Goal: Information Seeking & Learning: Learn about a topic

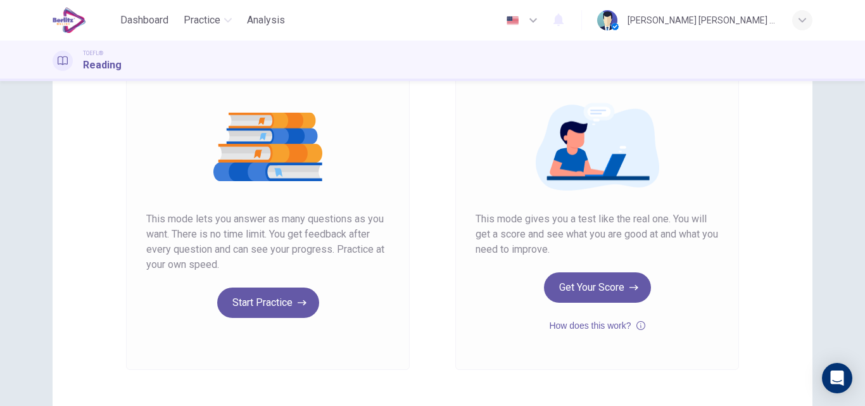
scroll to position [127, 0]
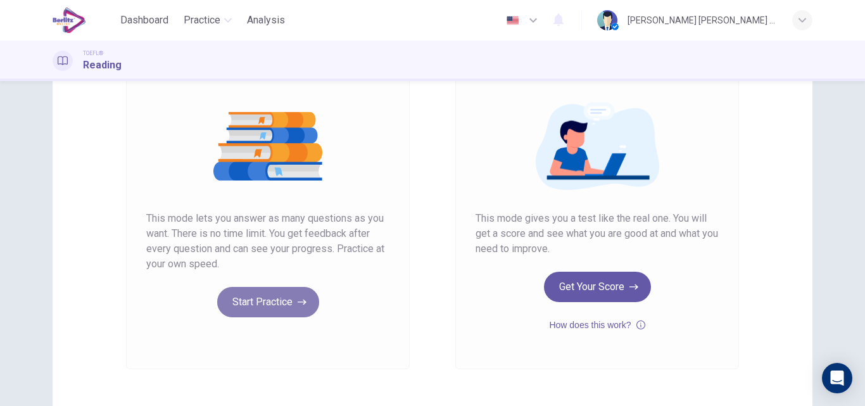
click at [249, 300] on button "Start Practice" at bounding box center [268, 302] width 102 height 30
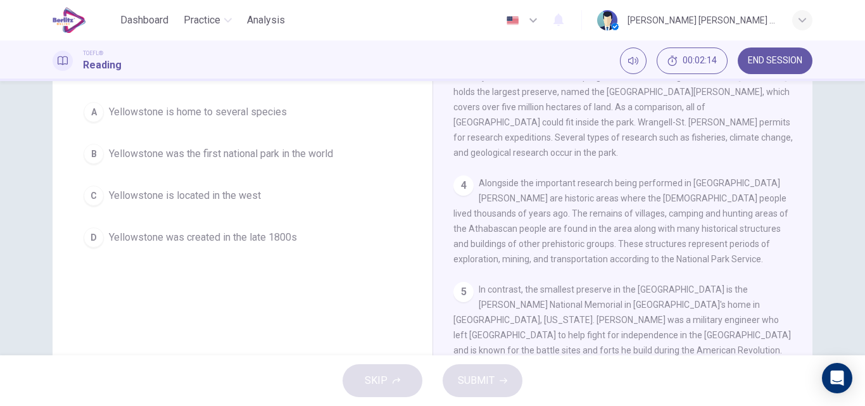
scroll to position [276, 0]
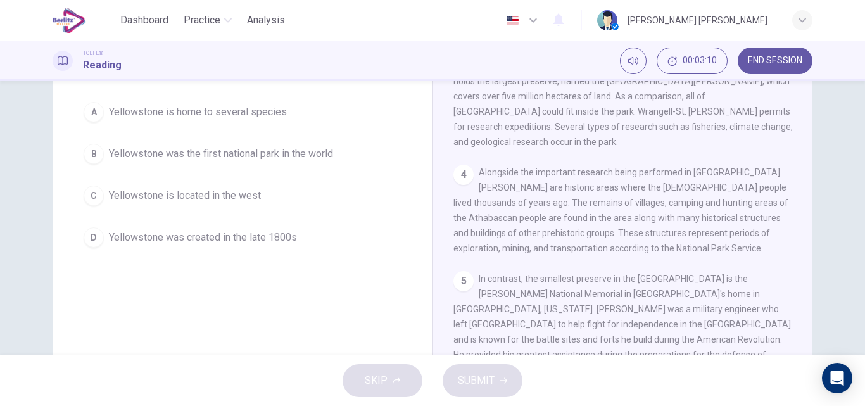
drag, startPoint x: 808, startPoint y: 305, endPoint x: 808, endPoint y: 328, distance: 22.8
click at [808, 328] on div "National Parks 1 In 1872 the United States established Yellowstone as, not only…" at bounding box center [623, 225] width 380 height 440
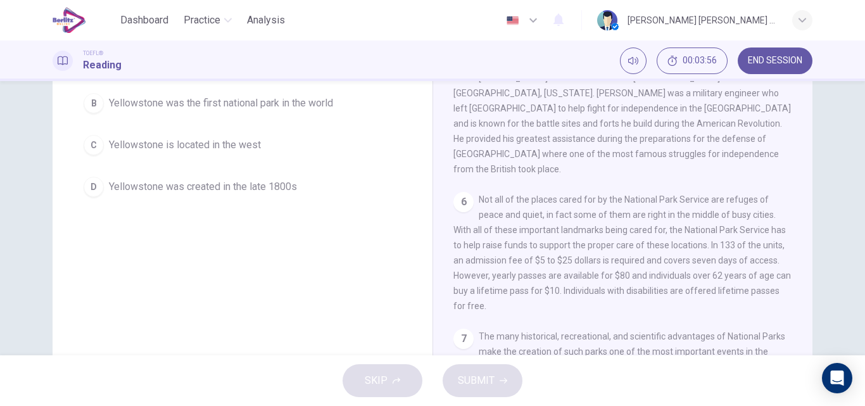
scroll to position [177, 0]
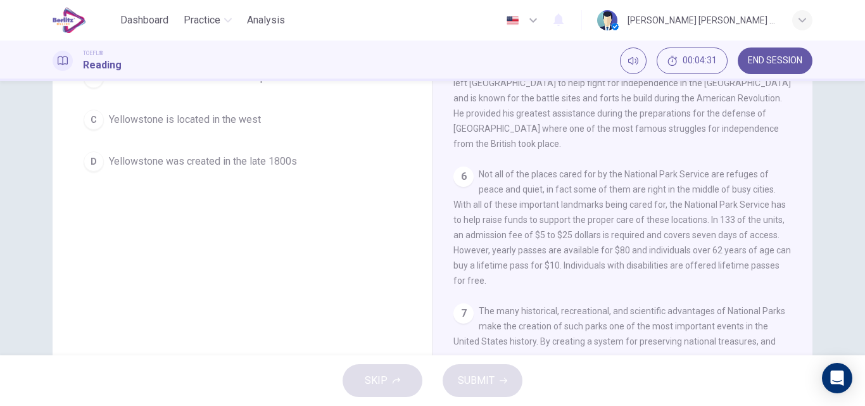
click at [808, 342] on div "National Parks 1 In 1872 the United States established Yellowstone as, not only…" at bounding box center [623, 149] width 380 height 440
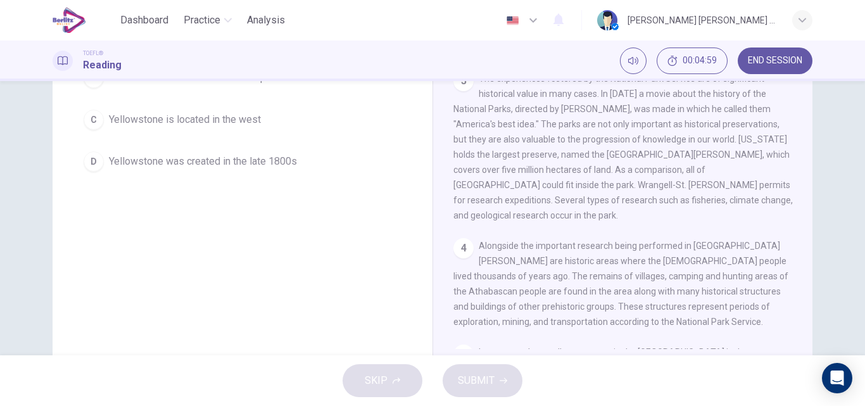
scroll to position [0, 0]
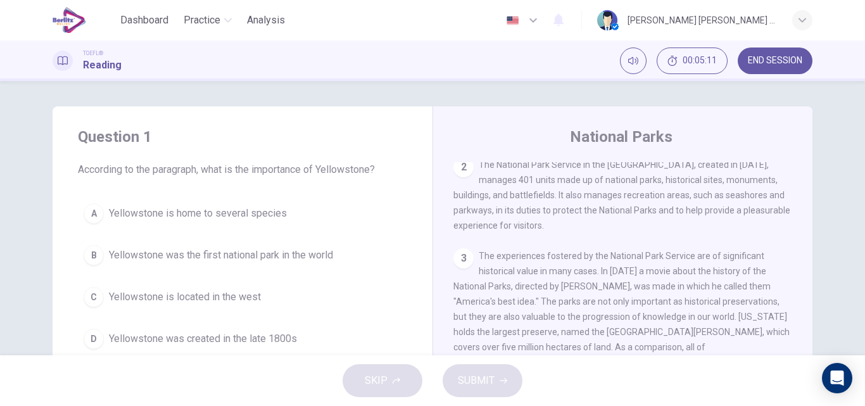
click at [139, 256] on span "Yellowstone was the first national park in the world" at bounding box center [221, 255] width 224 height 15
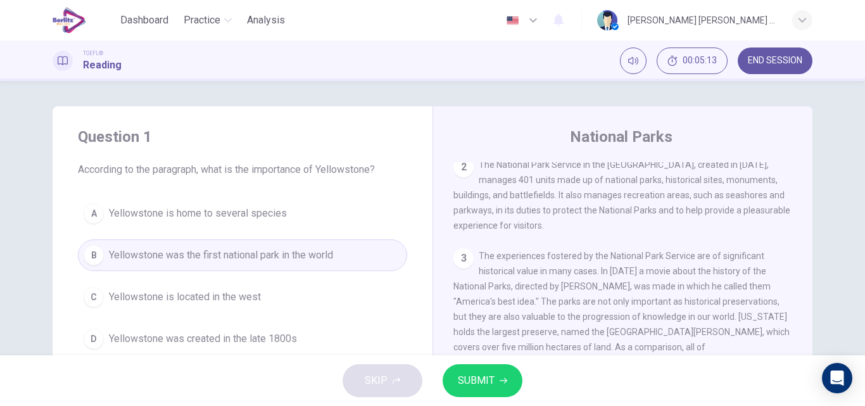
click at [485, 379] on span "SUBMIT" at bounding box center [476, 381] width 37 height 18
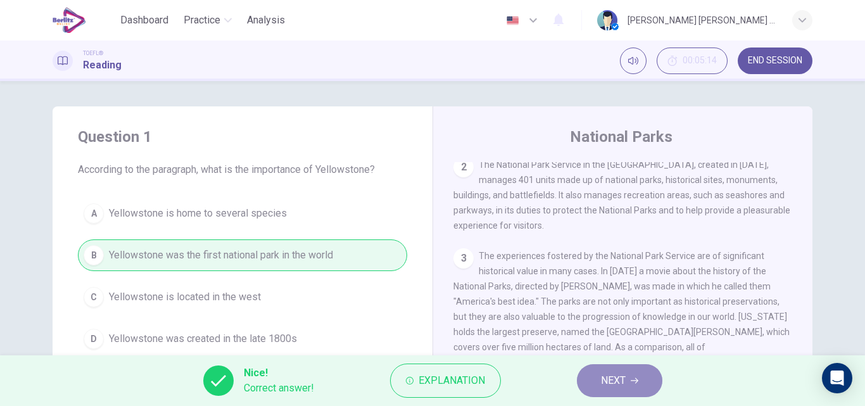
click at [594, 384] on button "NEXT" at bounding box center [620, 380] width 86 height 33
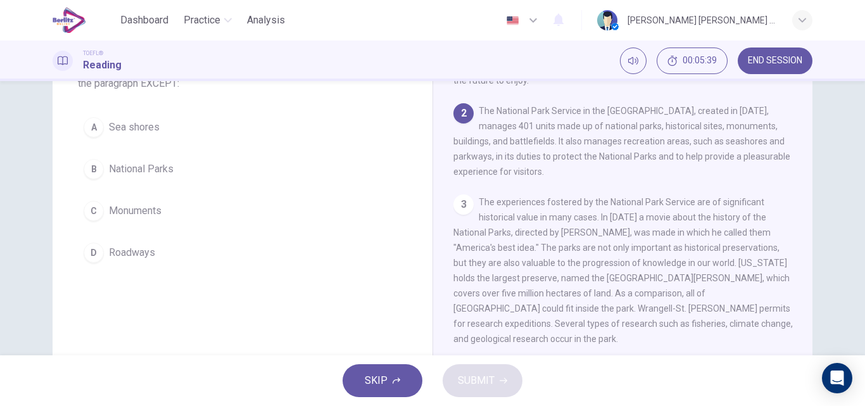
scroll to position [78, 0]
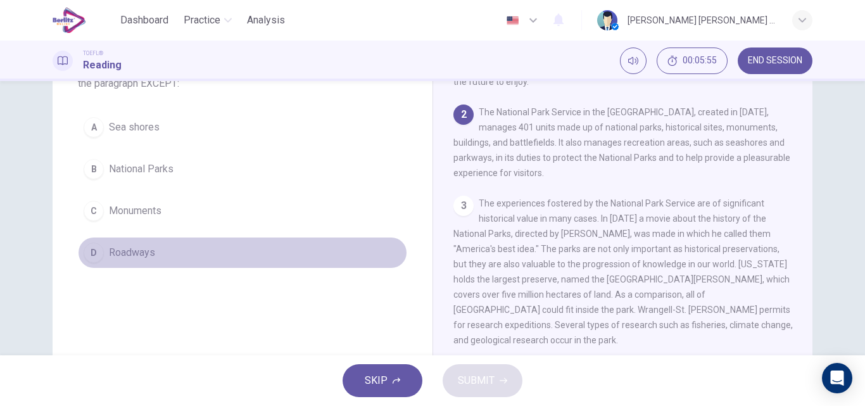
click at [114, 254] on span "Roadways" at bounding box center [132, 252] width 46 height 15
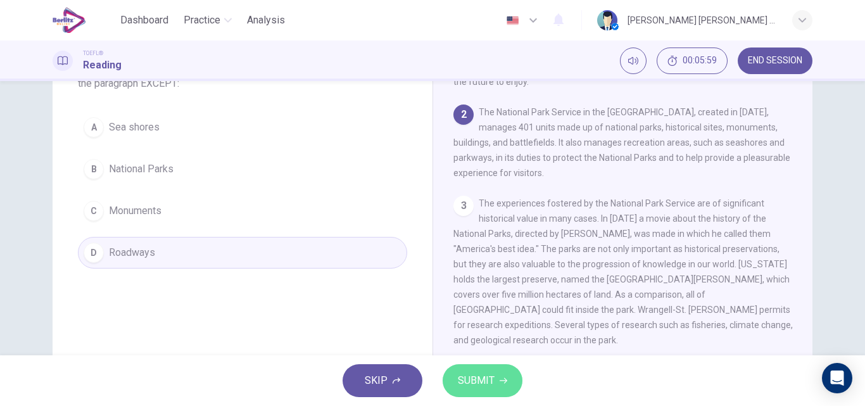
click at [510, 385] on button "SUBMIT" at bounding box center [483, 380] width 80 height 33
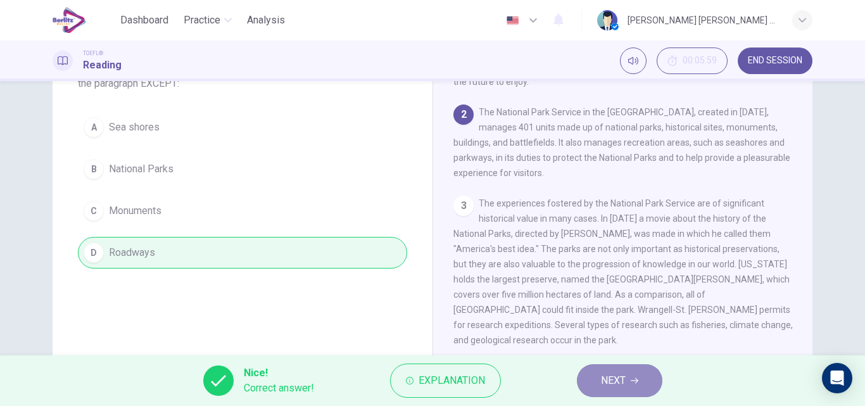
click at [596, 384] on button "NEXT" at bounding box center [620, 380] width 86 height 33
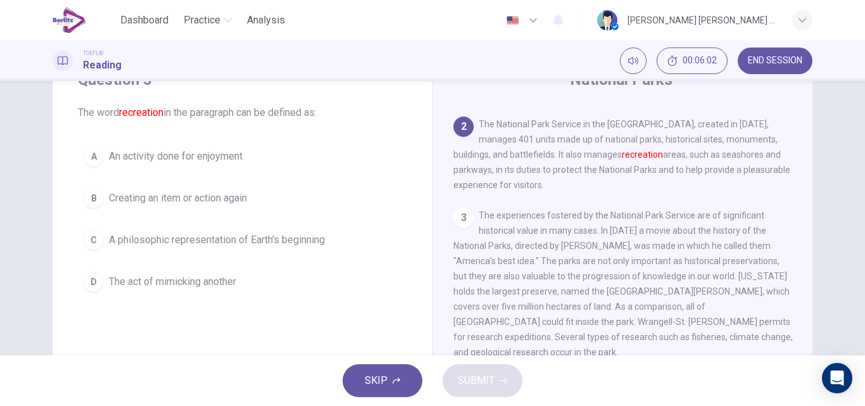
scroll to position [51, 0]
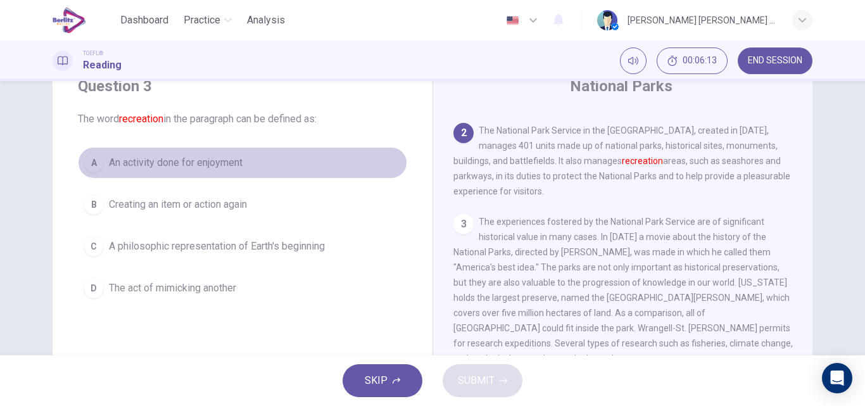
click at [156, 167] on span "An activity done for enjoyment" at bounding box center [176, 162] width 134 height 15
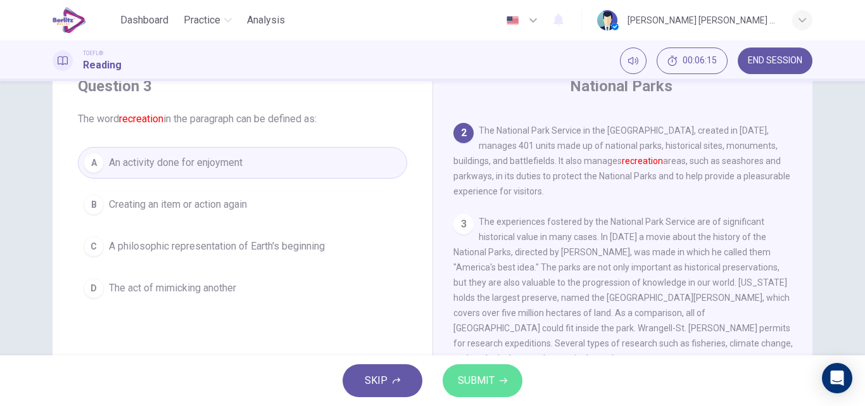
click at [474, 380] on span "SUBMIT" at bounding box center [476, 381] width 37 height 18
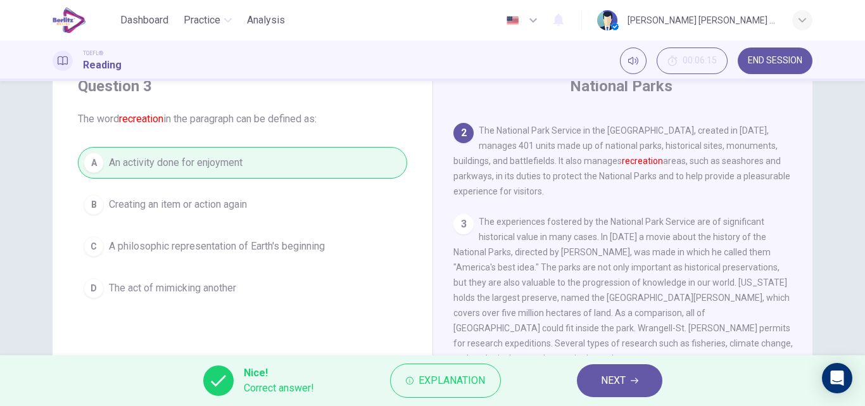
click at [641, 380] on button "NEXT" at bounding box center [620, 380] width 86 height 33
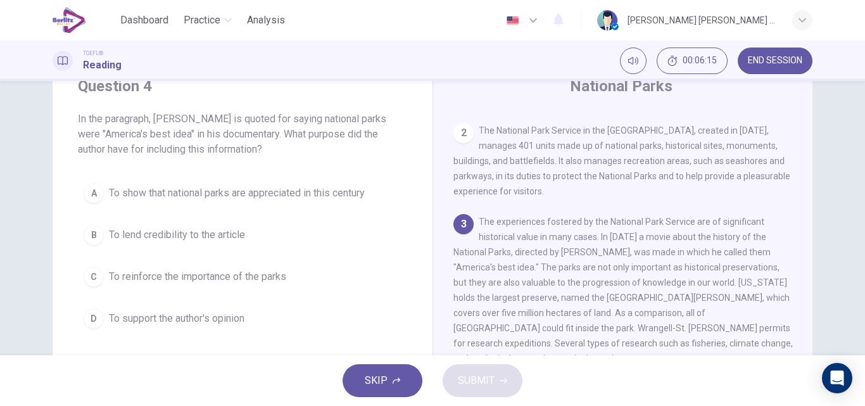
scroll to position [205, 0]
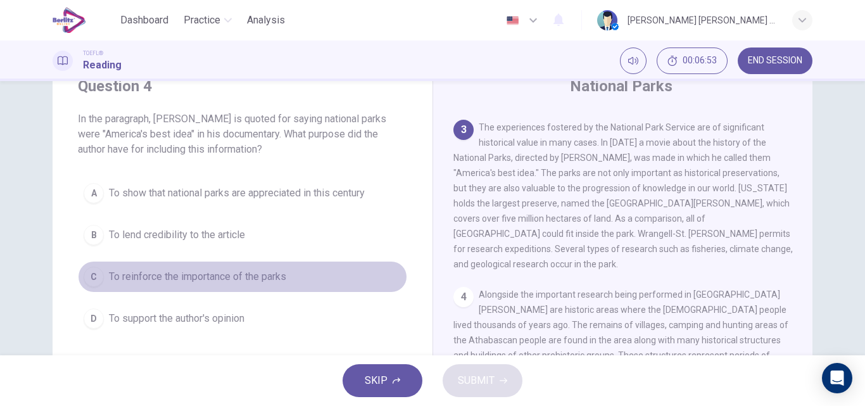
click at [241, 278] on span "To reinforce the importance of the parks" at bounding box center [197, 276] width 177 height 15
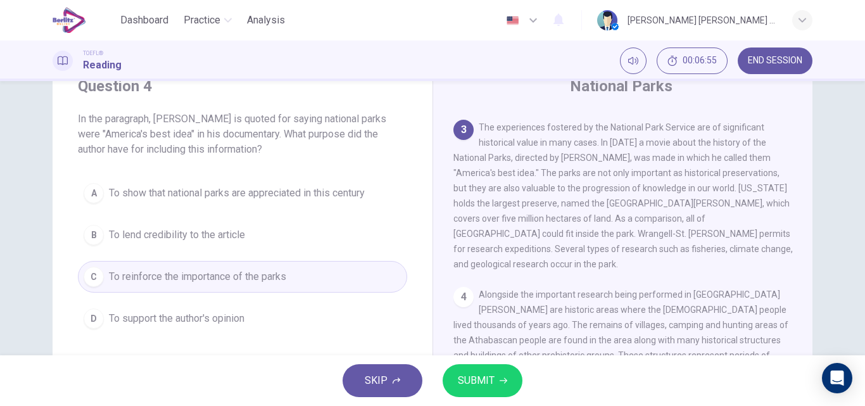
click at [467, 388] on span "SUBMIT" at bounding box center [476, 381] width 37 height 18
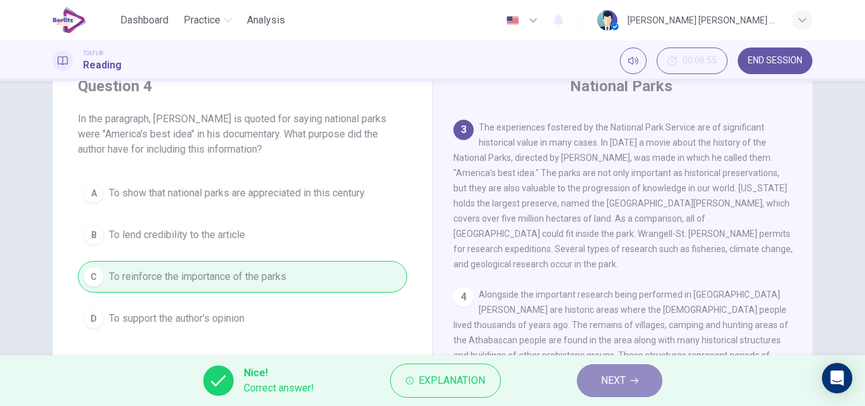
click at [610, 385] on span "NEXT" at bounding box center [613, 381] width 25 height 18
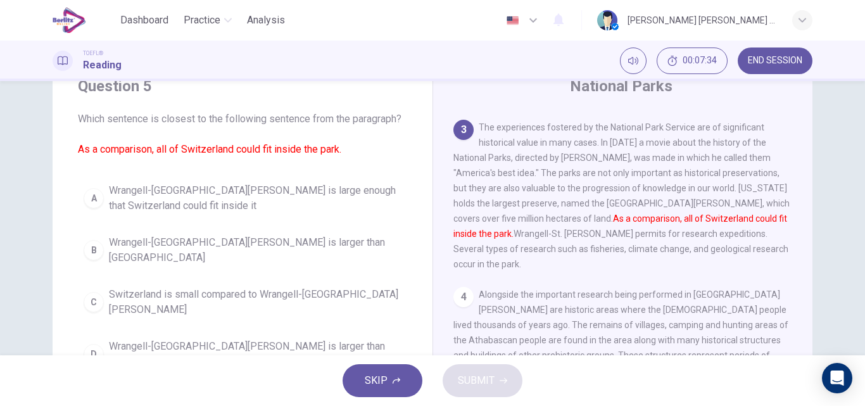
click at [287, 193] on span "Wrangell-St. Elias National Park is large enough that Switzerland could fit ins…" at bounding box center [255, 198] width 293 height 30
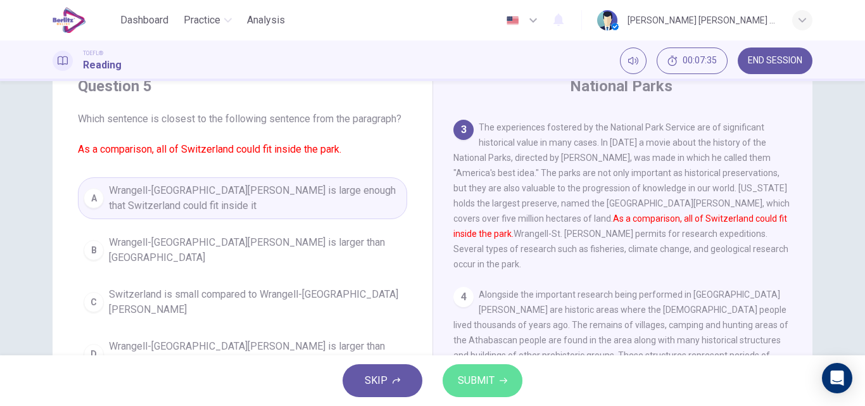
click at [481, 374] on span "SUBMIT" at bounding box center [476, 381] width 37 height 18
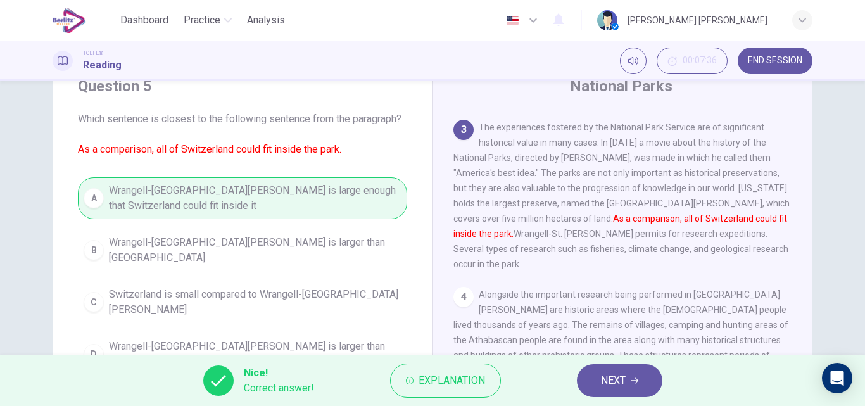
click at [597, 385] on button "NEXT" at bounding box center [620, 380] width 86 height 33
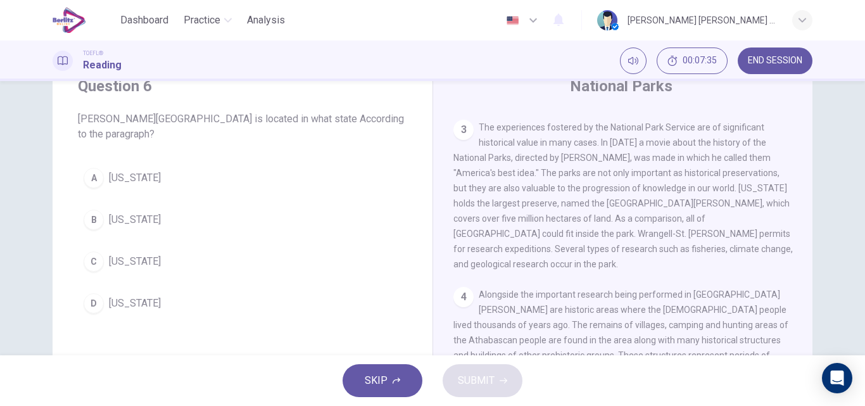
scroll to position [362, 0]
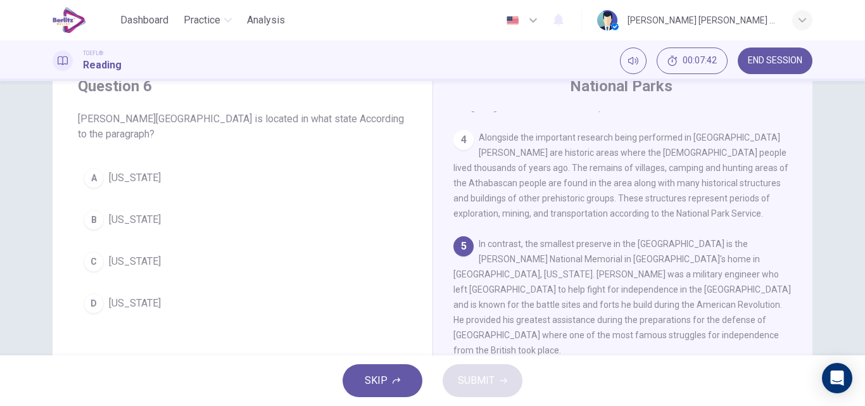
click at [117, 177] on span "Pennsylvania" at bounding box center [135, 177] width 52 height 15
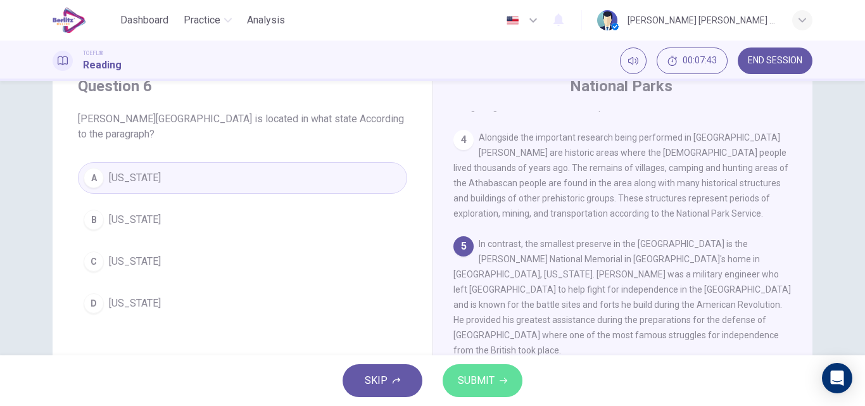
click at [503, 376] on button "SUBMIT" at bounding box center [483, 380] width 80 height 33
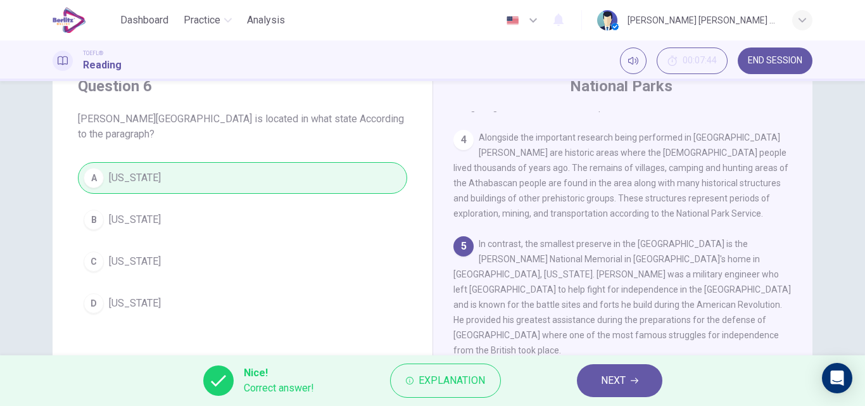
click at [646, 383] on button "NEXT" at bounding box center [620, 380] width 86 height 33
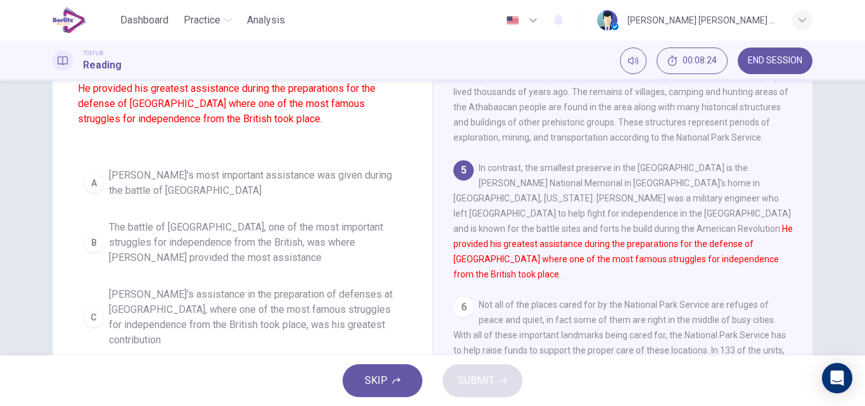
scroll to position [152, 0]
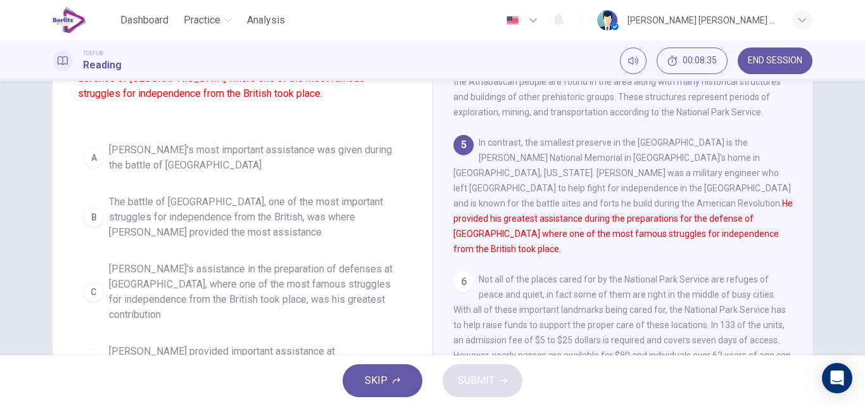
click at [208, 293] on span "Kosciuszko's assistance in the preparation of defenses at Saratoga, where one o…" at bounding box center [255, 292] width 293 height 61
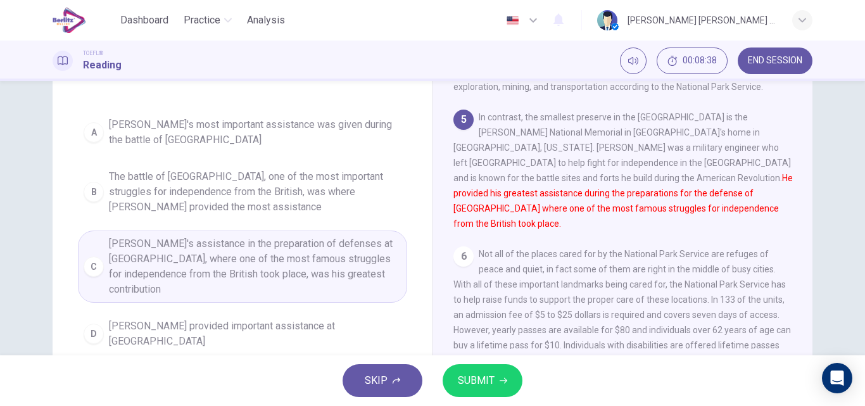
scroll to position [203, 0]
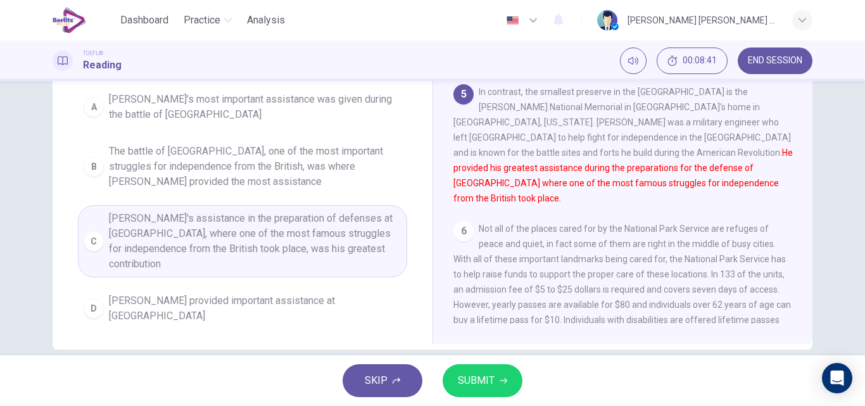
click at [476, 380] on span "SUBMIT" at bounding box center [476, 381] width 37 height 18
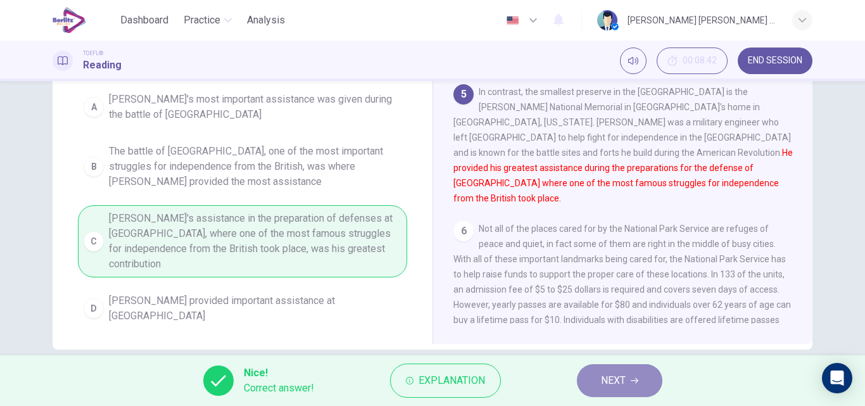
click at [620, 390] on button "NEXT" at bounding box center [620, 380] width 86 height 33
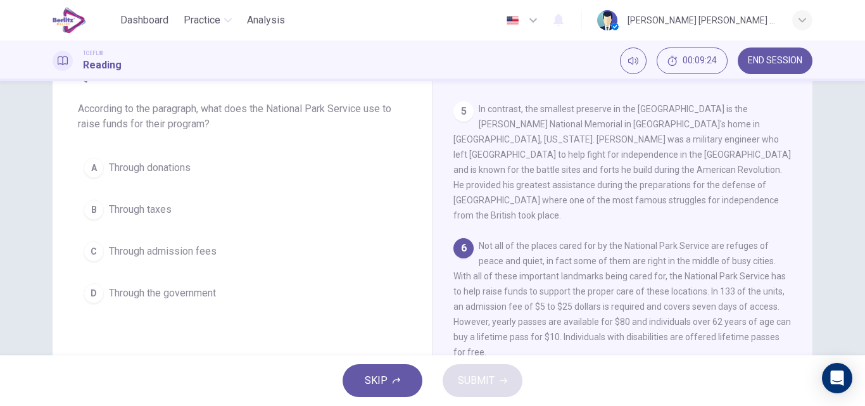
scroll to position [86, 0]
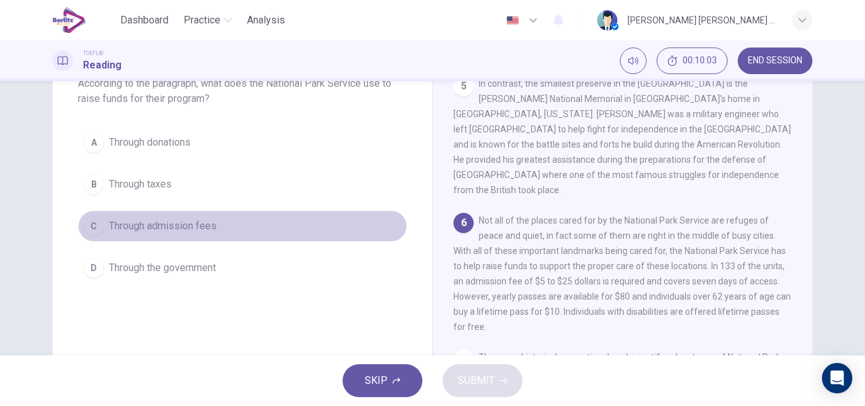
click at [160, 227] on span "Through admission fees" at bounding box center [163, 226] width 108 height 15
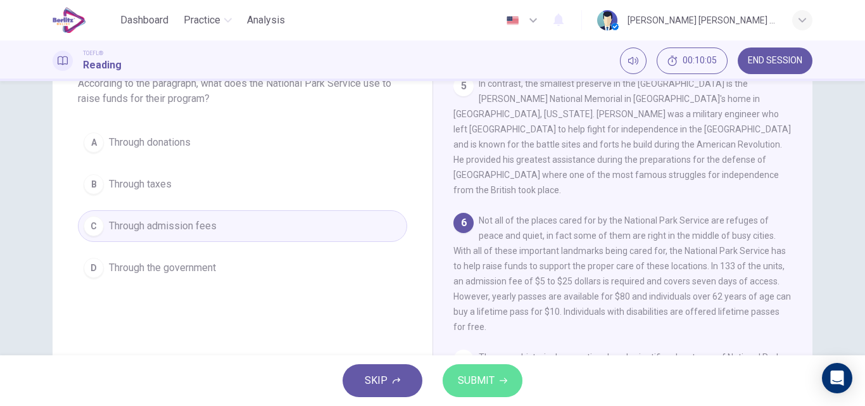
click at [477, 388] on span "SUBMIT" at bounding box center [476, 381] width 37 height 18
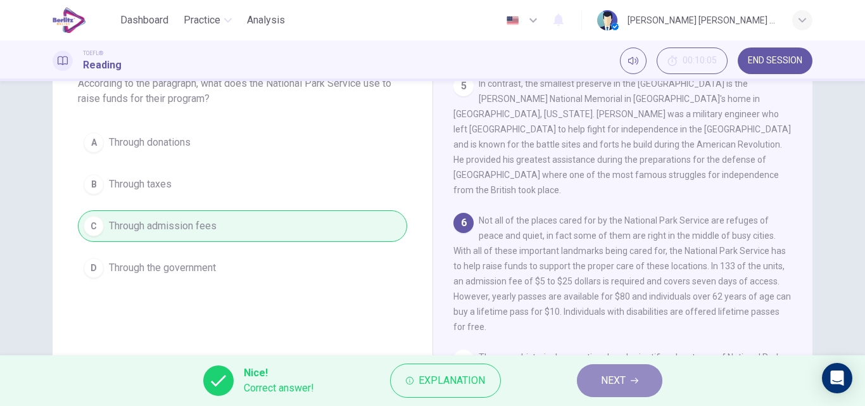
click at [609, 388] on span "NEXT" at bounding box center [613, 381] width 25 height 18
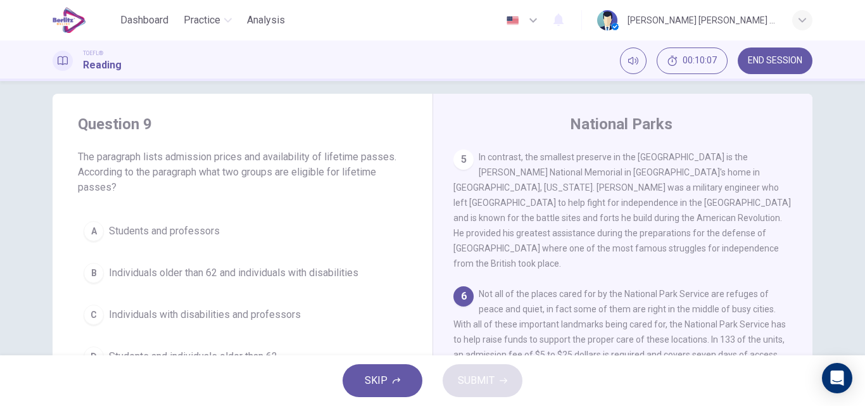
scroll to position [0, 0]
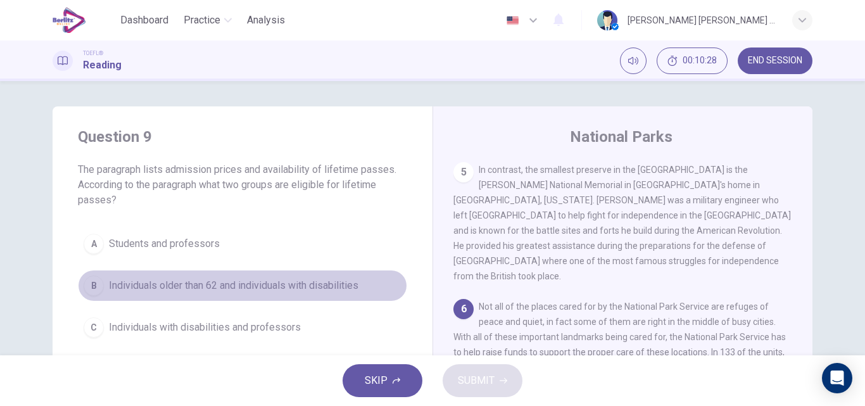
click at [315, 284] on span "Individuals older than 62 and individuals with disabilities" at bounding box center [234, 285] width 250 height 15
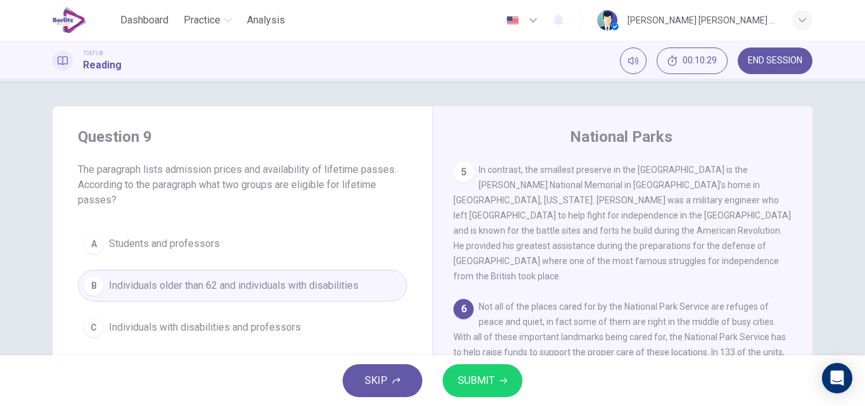
click at [473, 380] on span "SUBMIT" at bounding box center [476, 381] width 37 height 18
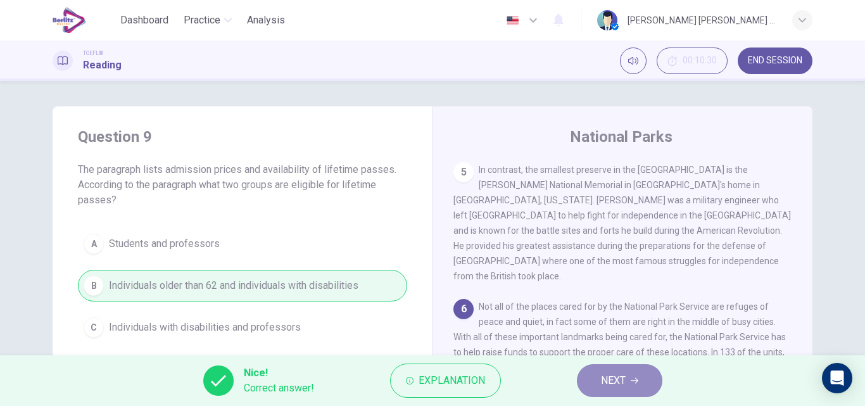
click at [611, 378] on span "NEXT" at bounding box center [613, 381] width 25 height 18
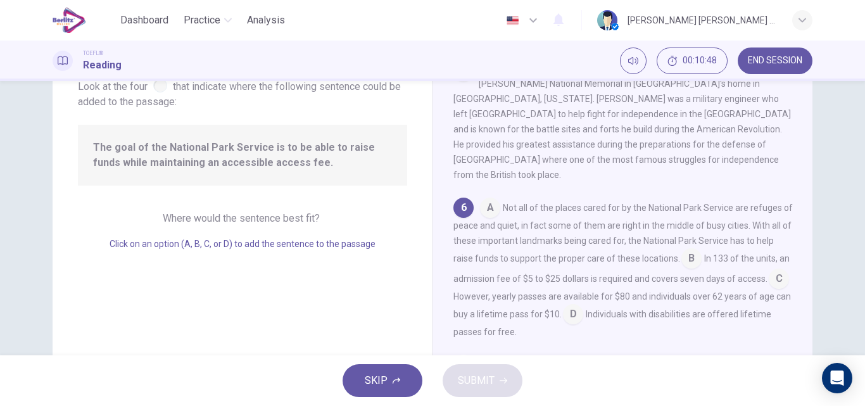
scroll to position [101, 0]
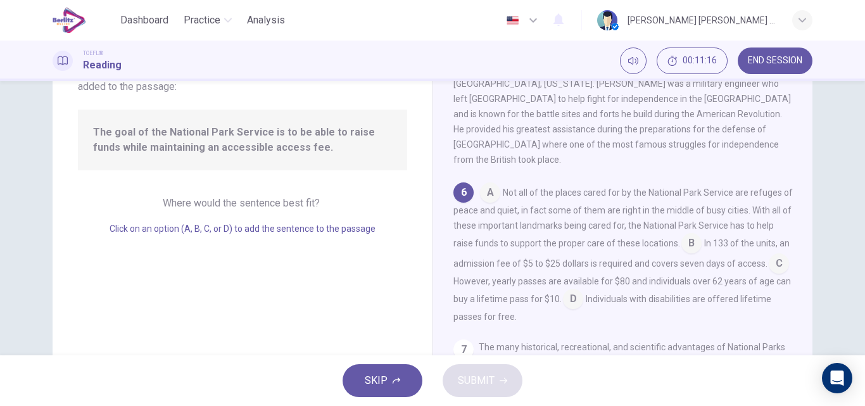
click at [702, 234] on input at bounding box center [692, 244] width 20 height 20
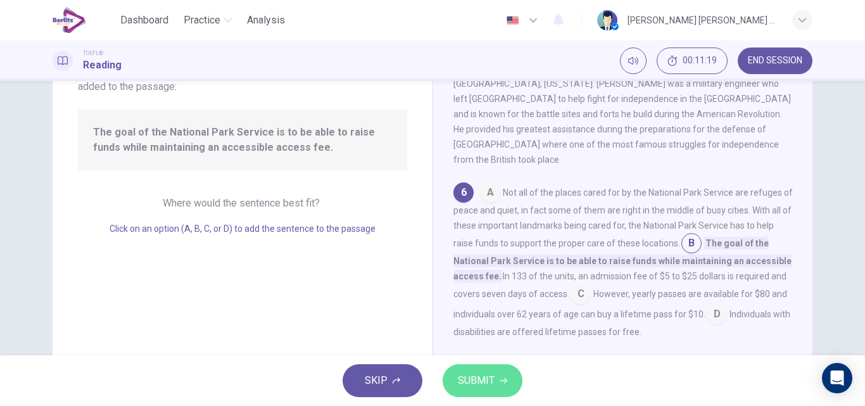
click at [487, 385] on span "SUBMIT" at bounding box center [476, 381] width 37 height 18
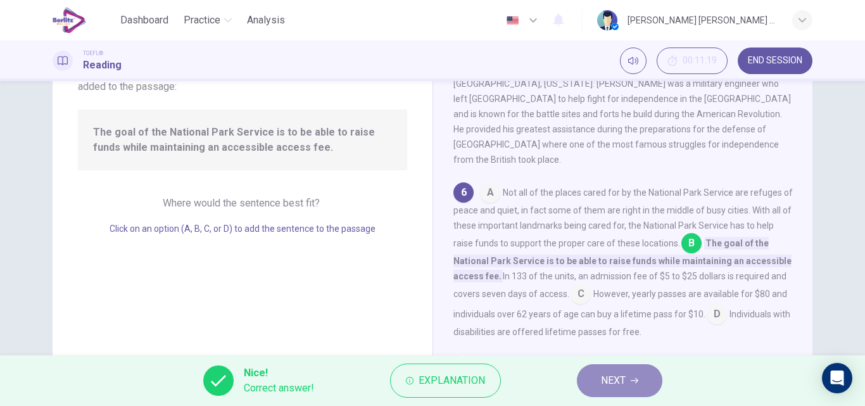
click at [600, 376] on button "NEXT" at bounding box center [620, 380] width 86 height 33
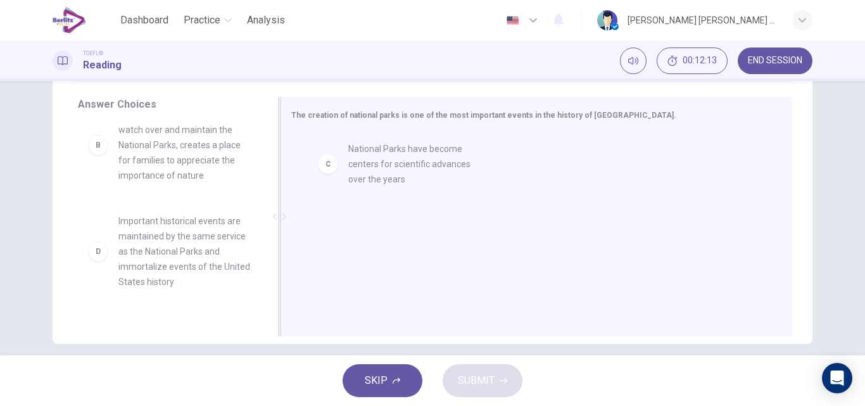
drag, startPoint x: 173, startPoint y: 245, endPoint x: 412, endPoint y: 171, distance: 250.5
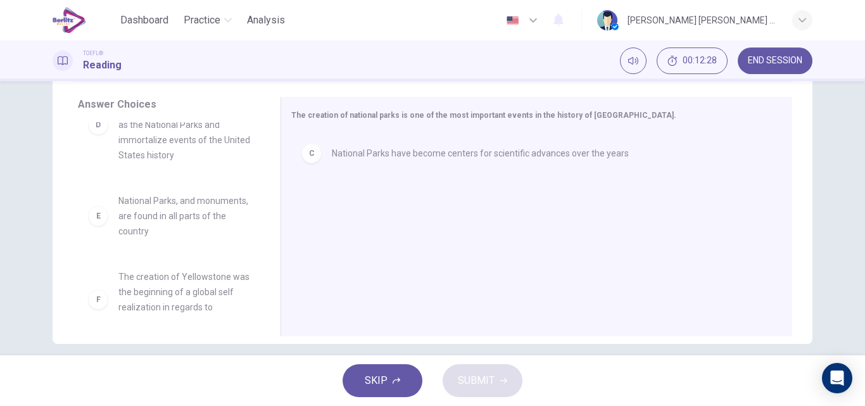
scroll to position [251, 0]
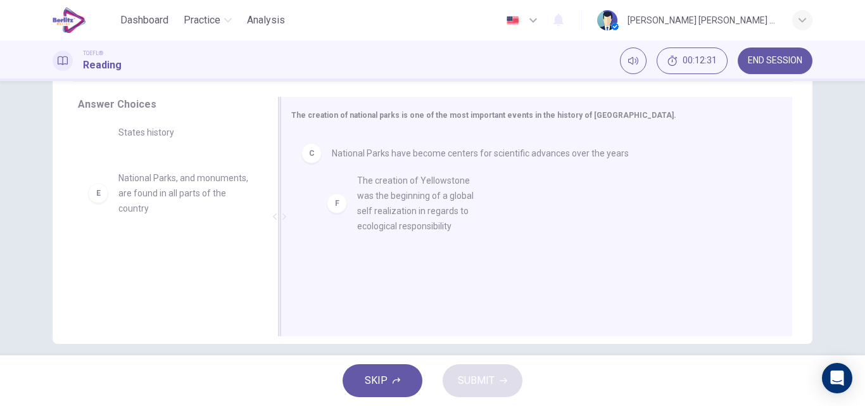
drag, startPoint x: 201, startPoint y: 286, endPoint x: 461, endPoint y: 201, distance: 272.7
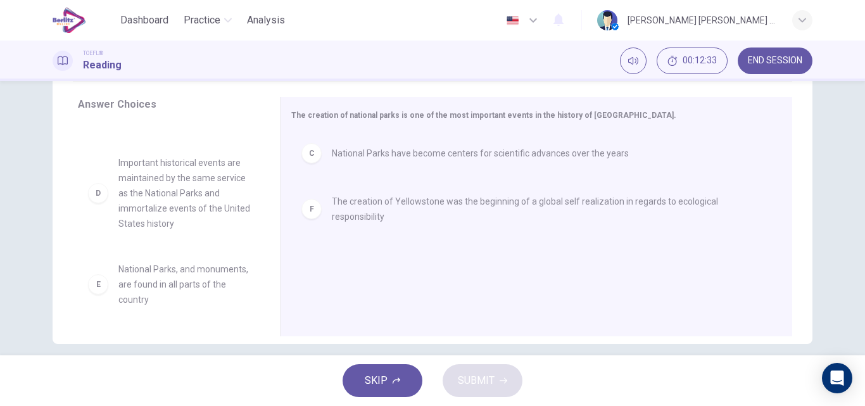
scroll to position [0, 0]
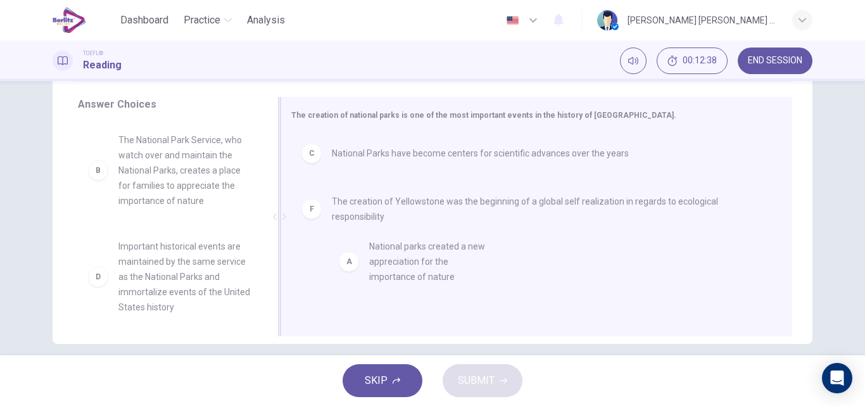
drag, startPoint x: 172, startPoint y: 155, endPoint x: 430, endPoint y: 262, distance: 279.0
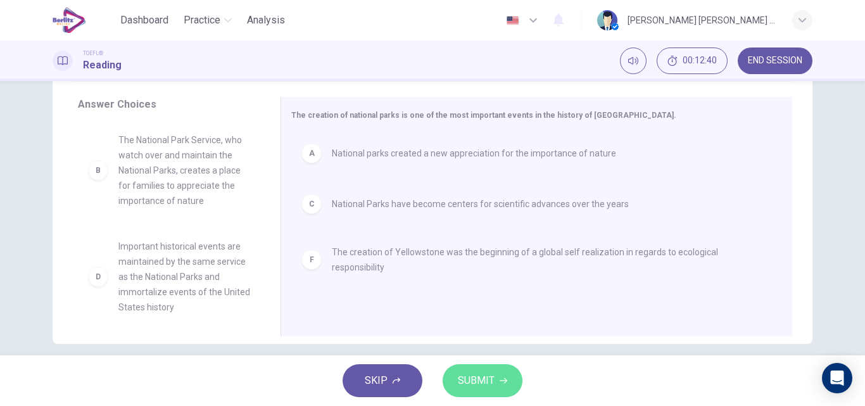
click at [469, 379] on span "SUBMIT" at bounding box center [476, 381] width 37 height 18
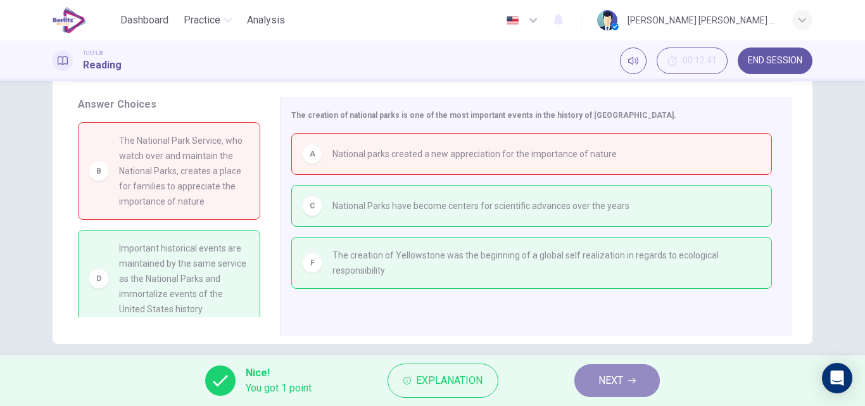
click at [601, 383] on span "NEXT" at bounding box center [611, 381] width 25 height 18
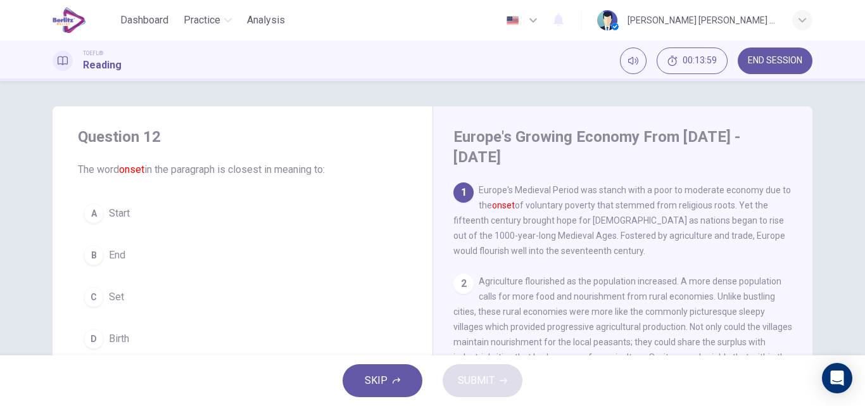
click at [857, 348] on div "Question 12 The word onset in the paragraph is closest in meaning to: A Start B…" at bounding box center [432, 218] width 865 height 274
click at [110, 338] on span "Birth" at bounding box center [119, 338] width 20 height 15
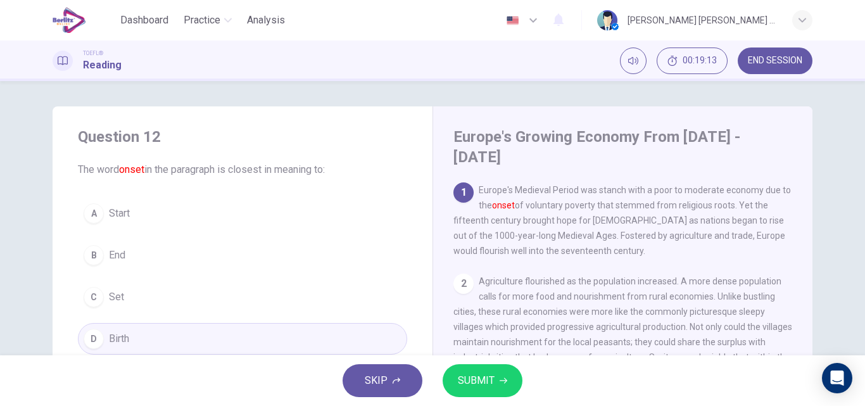
click at [472, 377] on span "SUBMIT" at bounding box center [476, 381] width 37 height 18
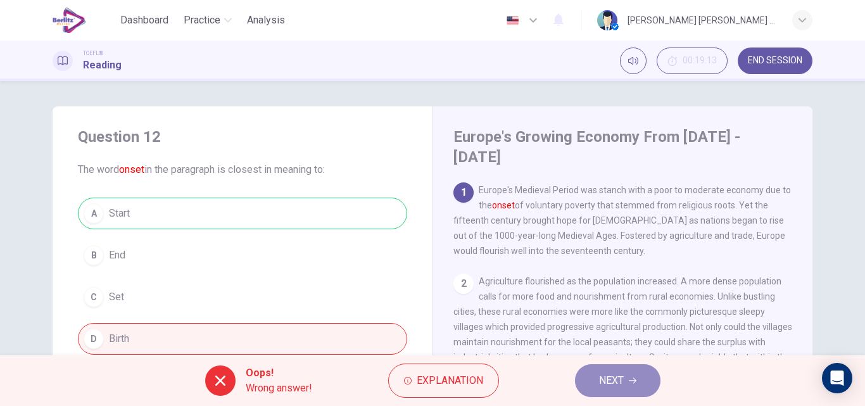
click at [607, 388] on span "NEXT" at bounding box center [611, 381] width 25 height 18
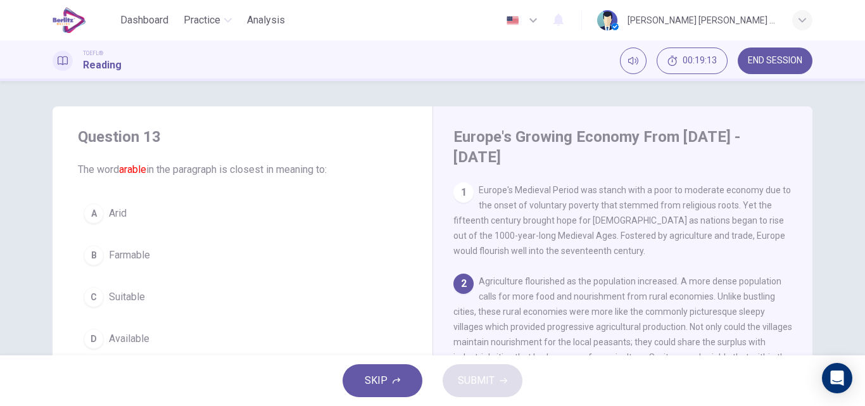
scroll to position [94, 0]
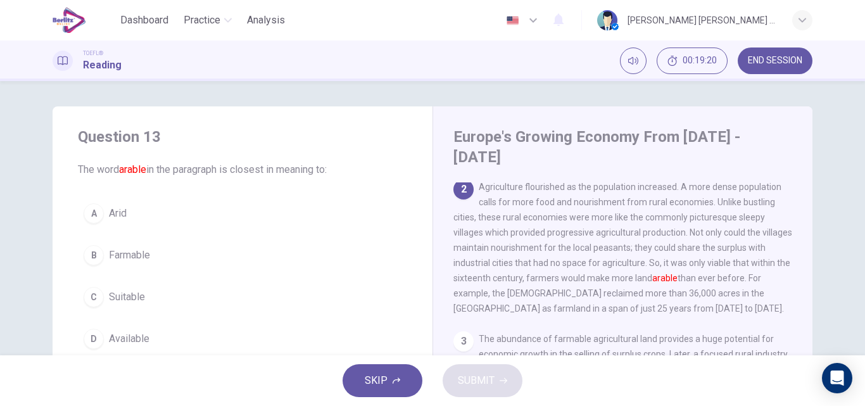
click at [117, 251] on span "Farmable" at bounding box center [129, 255] width 41 height 15
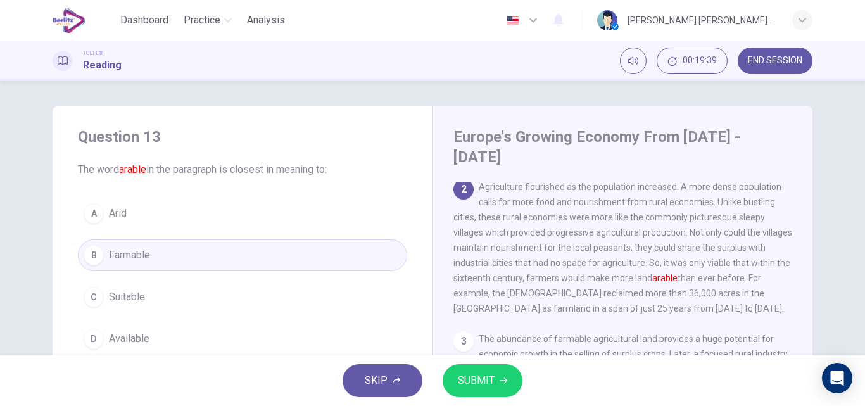
click at [485, 384] on span "SUBMIT" at bounding box center [476, 381] width 37 height 18
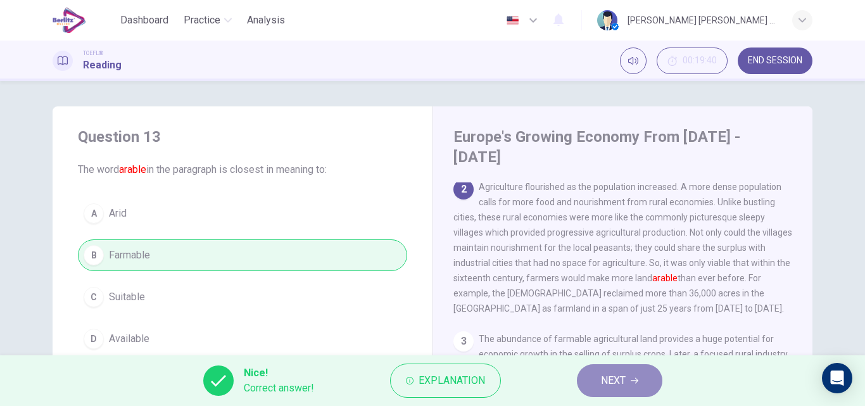
click at [604, 383] on span "NEXT" at bounding box center [613, 381] width 25 height 18
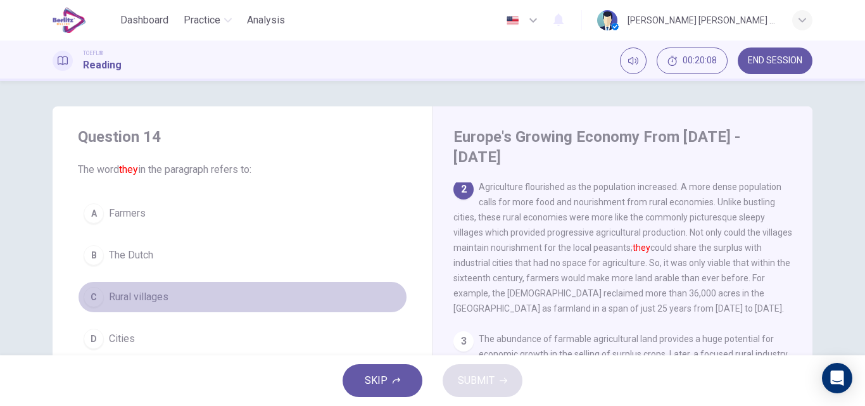
click at [124, 299] on span "Rural villages" at bounding box center [139, 297] width 60 height 15
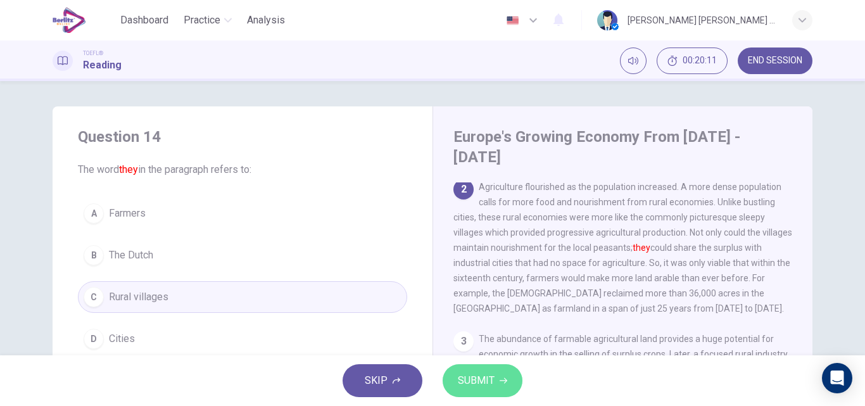
click at [485, 381] on span "SUBMIT" at bounding box center [476, 381] width 37 height 18
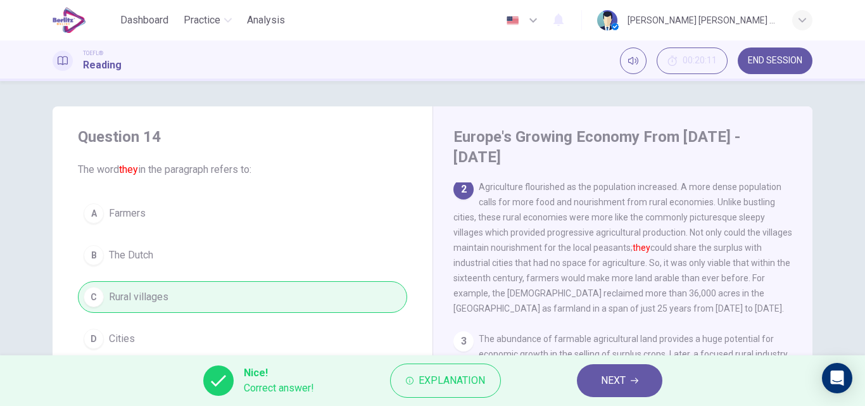
click at [649, 378] on button "NEXT" at bounding box center [620, 380] width 86 height 33
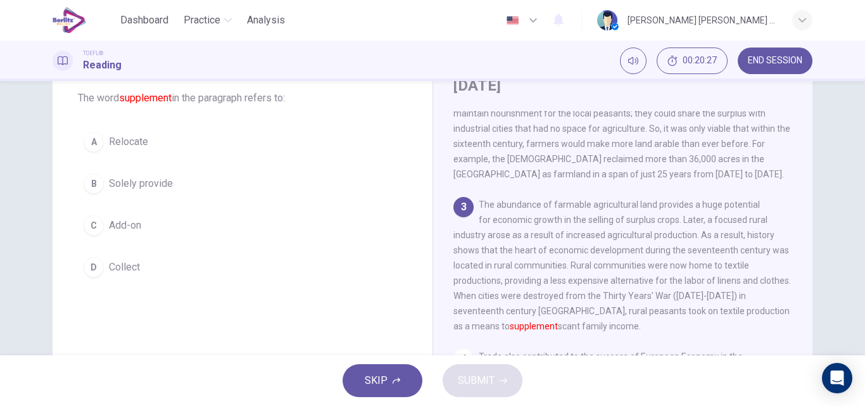
scroll to position [70, 0]
click at [125, 232] on span "Add-on" at bounding box center [125, 226] width 32 height 15
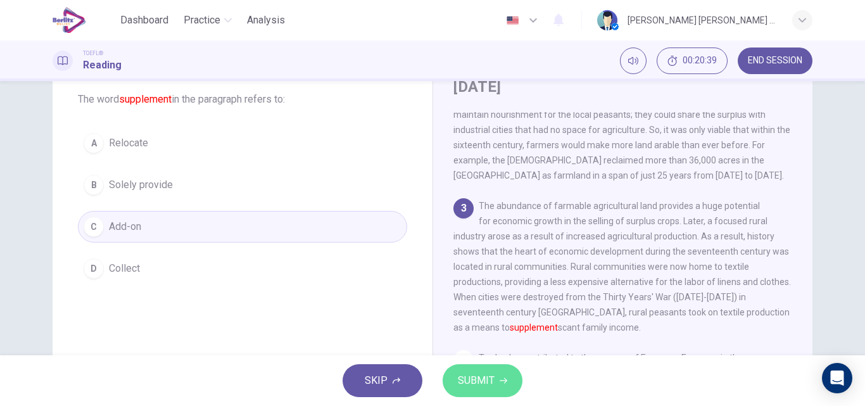
click at [463, 383] on span "SUBMIT" at bounding box center [476, 381] width 37 height 18
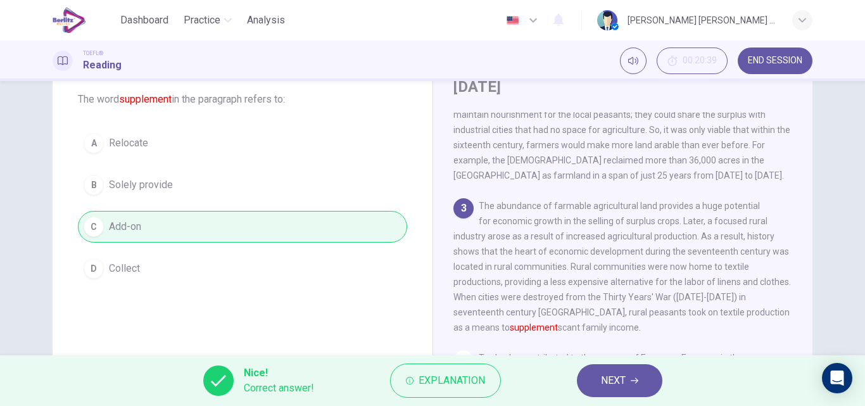
click at [600, 387] on button "NEXT" at bounding box center [620, 380] width 86 height 33
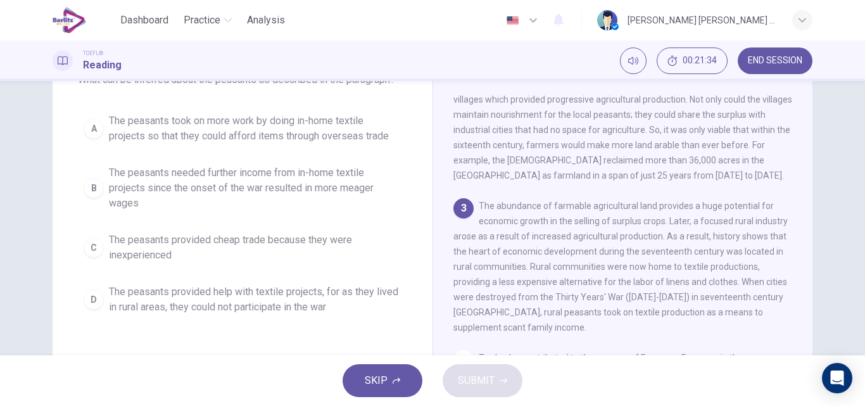
scroll to position [140, 0]
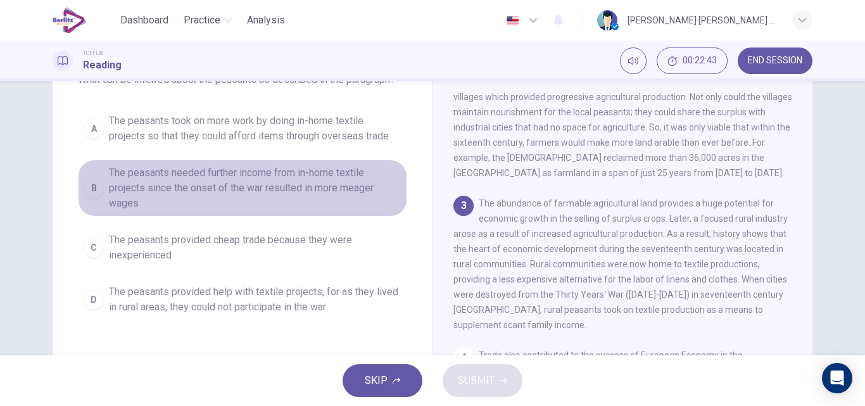
click at [291, 186] on span "The peasants needed further income from in-home textile projects since the onse…" at bounding box center [255, 188] width 293 height 46
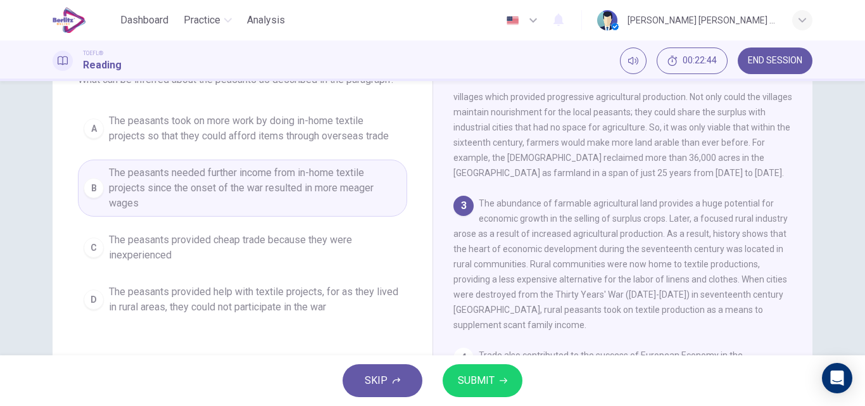
click at [478, 383] on span "SUBMIT" at bounding box center [476, 381] width 37 height 18
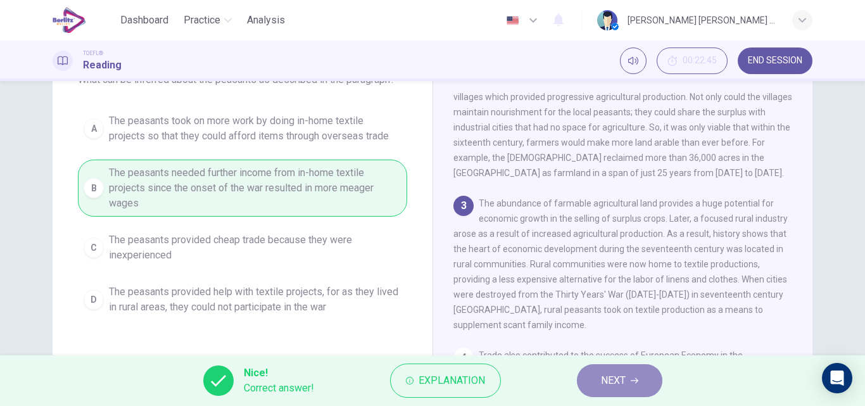
click at [607, 385] on span "NEXT" at bounding box center [613, 381] width 25 height 18
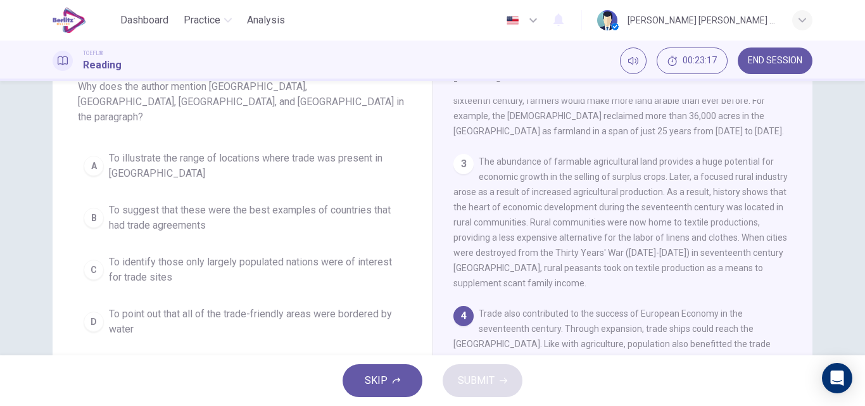
scroll to position [79, 0]
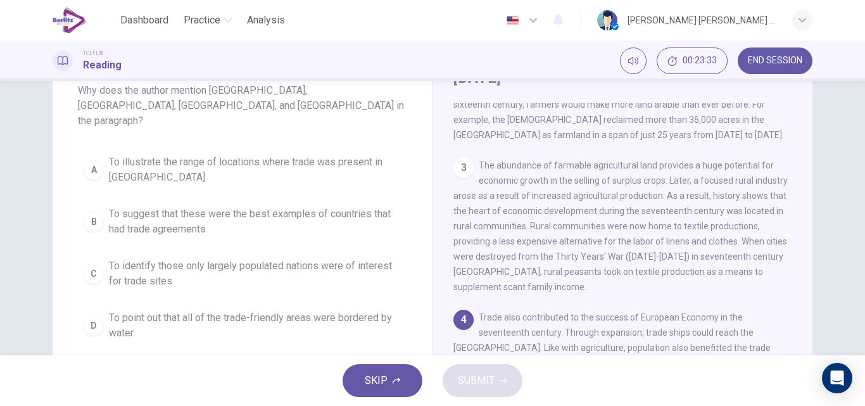
click at [364, 155] on span "To illustrate the range of locations where trade was present in Europe" at bounding box center [255, 170] width 293 height 30
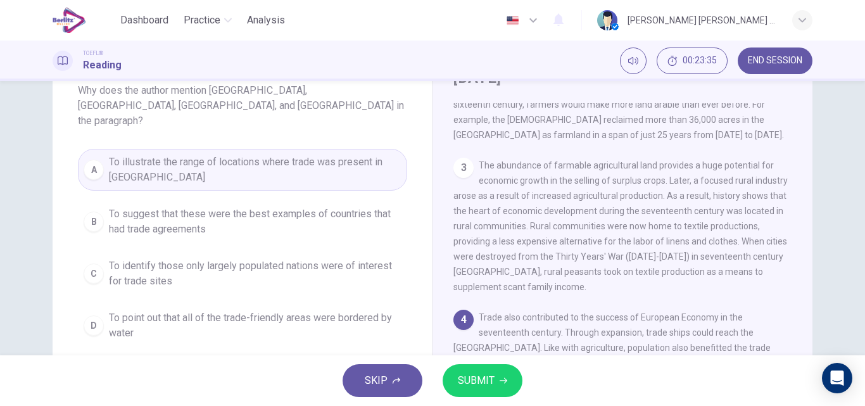
click at [457, 381] on button "SUBMIT" at bounding box center [483, 380] width 80 height 33
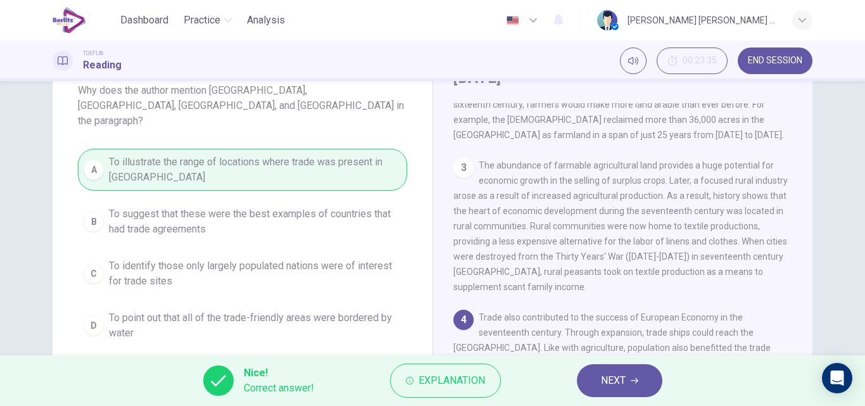
click at [619, 383] on span "NEXT" at bounding box center [613, 381] width 25 height 18
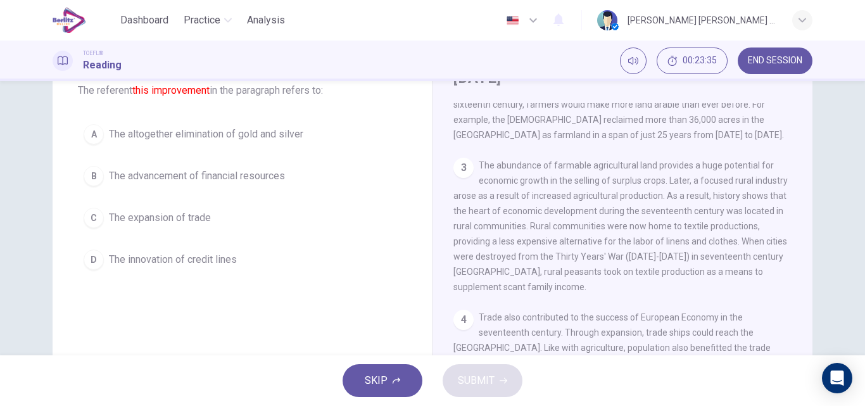
scroll to position [378, 0]
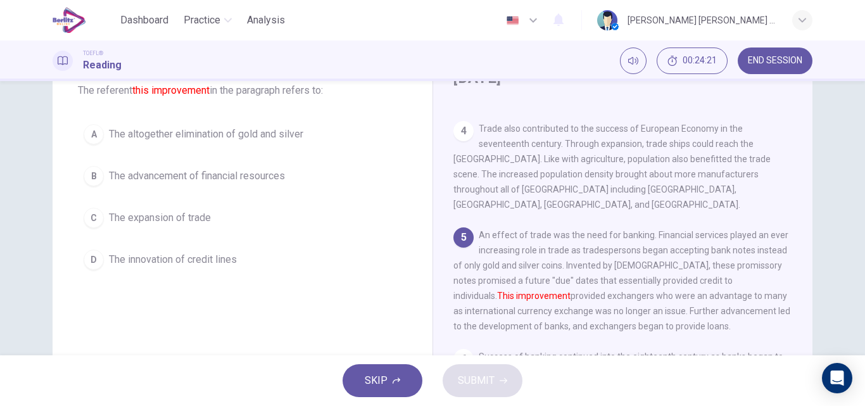
click at [118, 260] on span "The innovation of credit lines" at bounding box center [173, 259] width 128 height 15
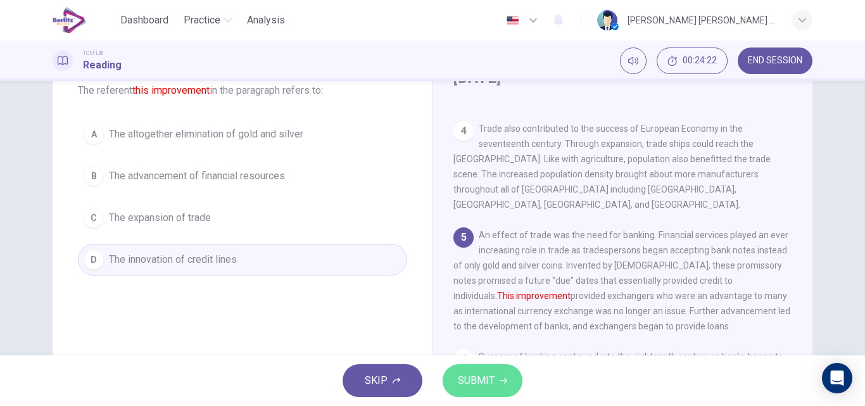
click at [464, 384] on span "SUBMIT" at bounding box center [476, 381] width 37 height 18
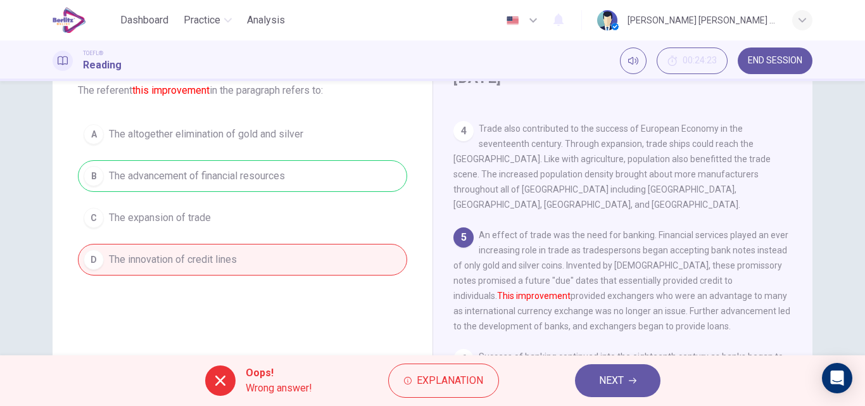
click at [609, 374] on span "NEXT" at bounding box center [611, 381] width 25 height 18
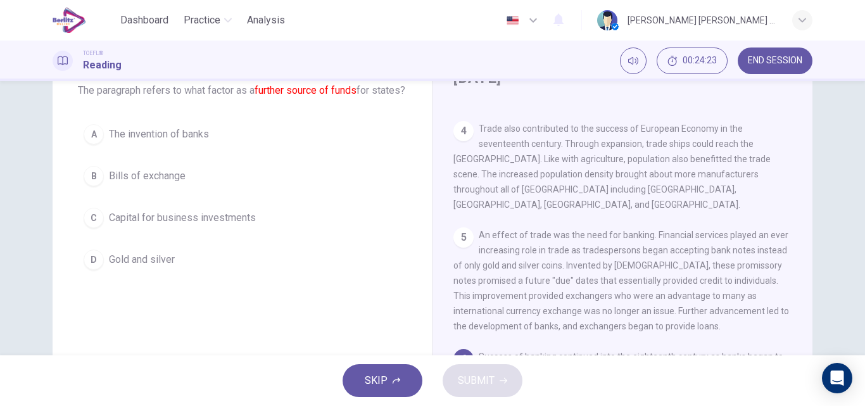
scroll to position [424, 0]
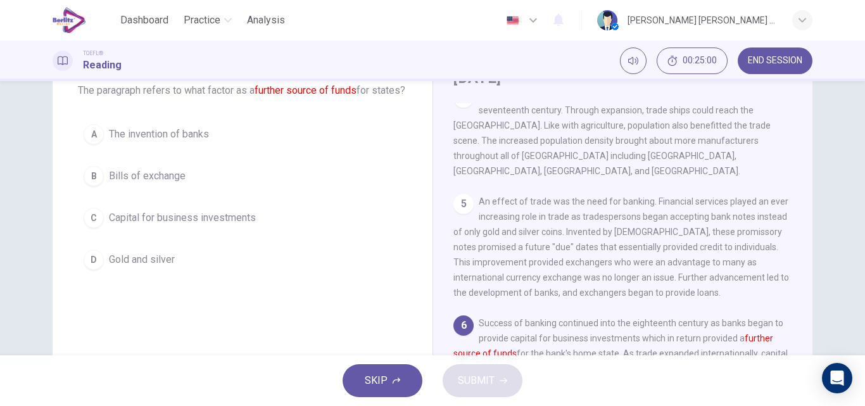
click at [210, 226] on span "Capital for business investments" at bounding box center [182, 217] width 147 height 15
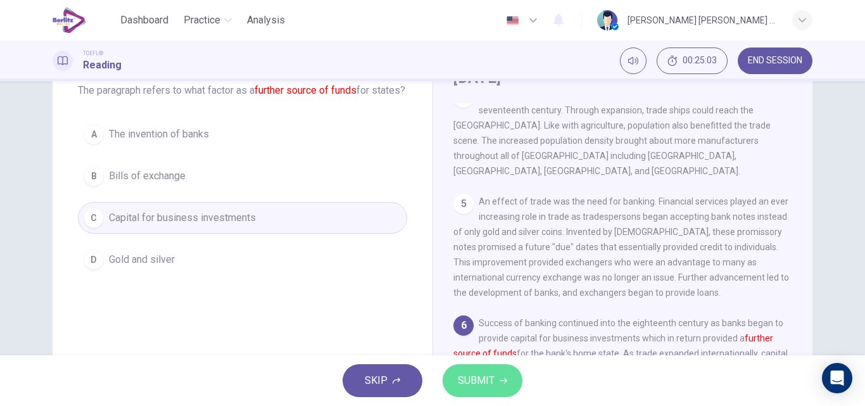
click at [493, 388] on span "SUBMIT" at bounding box center [476, 381] width 37 height 18
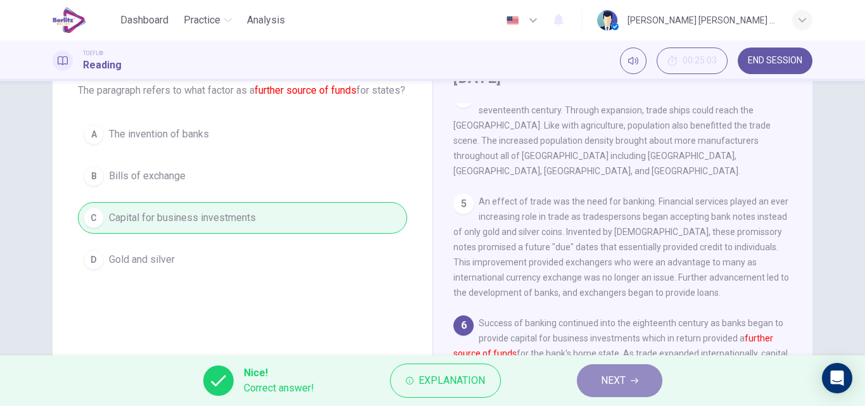
click at [634, 384] on icon "button" at bounding box center [635, 381] width 8 height 8
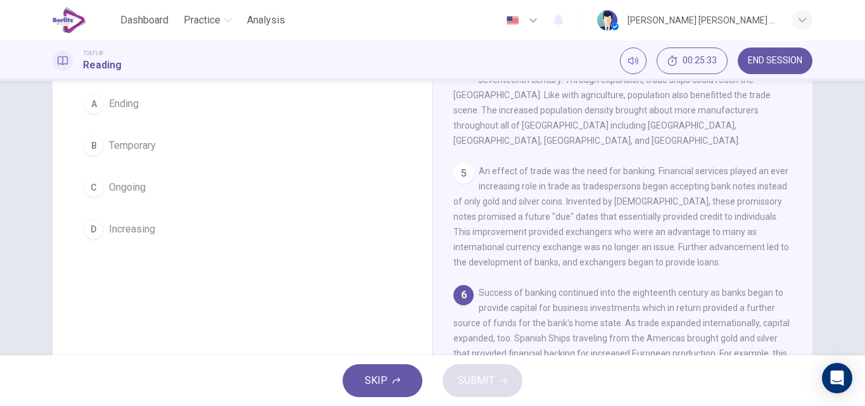
scroll to position [106, 0]
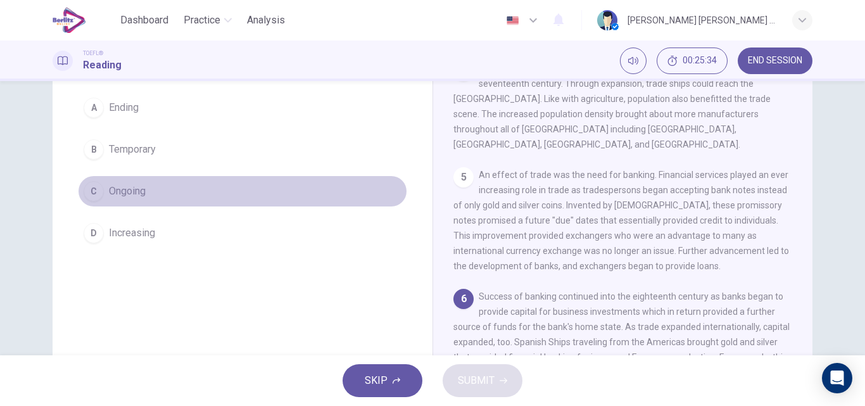
click at [109, 191] on span "Ongoing" at bounding box center [127, 191] width 37 height 15
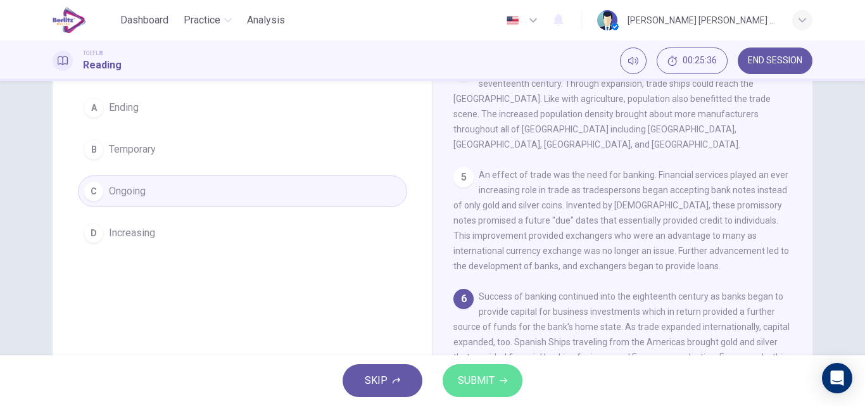
click at [463, 382] on span "SUBMIT" at bounding box center [476, 381] width 37 height 18
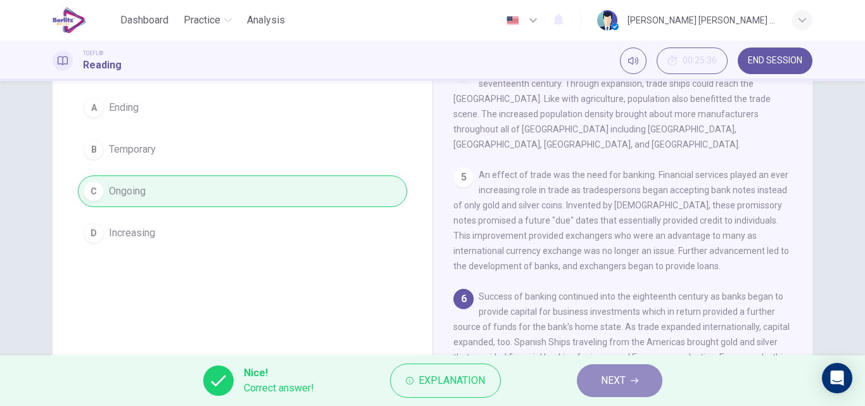
click at [635, 390] on button "NEXT" at bounding box center [620, 380] width 86 height 33
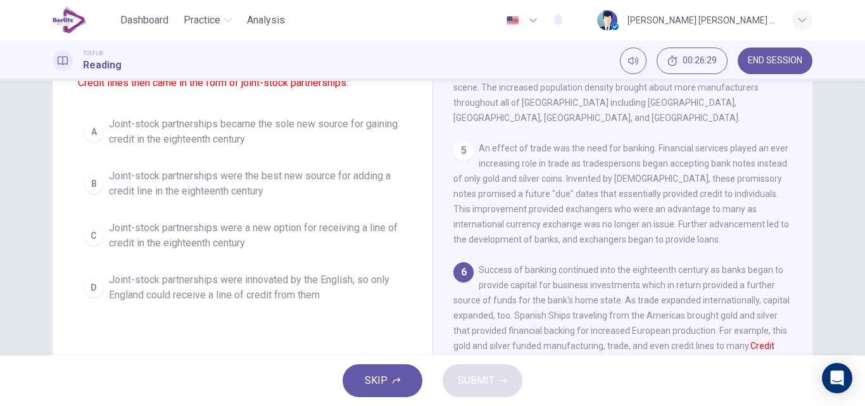
scroll to position [130, 0]
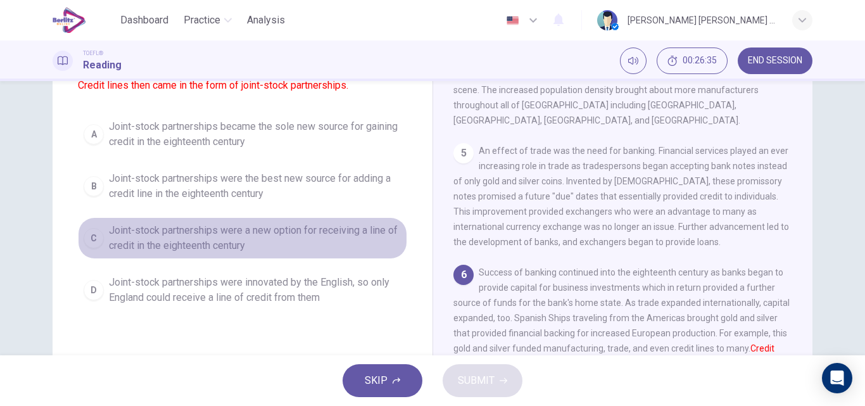
click at [195, 241] on span "Joint-stock partnerships were a new option for receiving a line of credit in th…" at bounding box center [255, 238] width 293 height 30
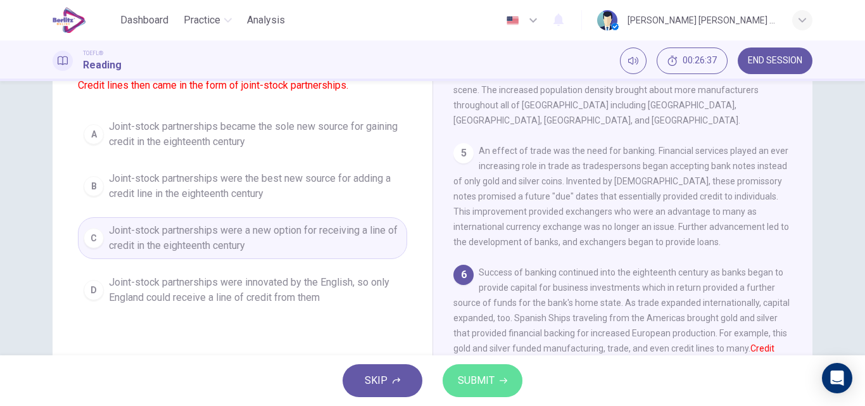
click at [492, 374] on span "SUBMIT" at bounding box center [476, 381] width 37 height 18
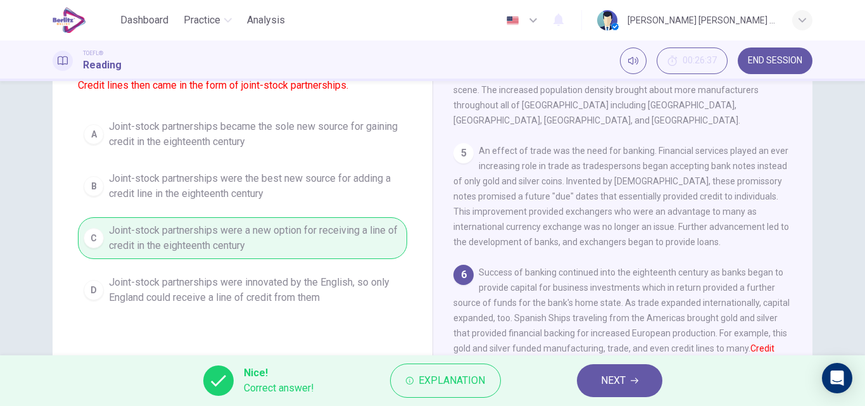
click at [622, 384] on span "NEXT" at bounding box center [613, 381] width 25 height 18
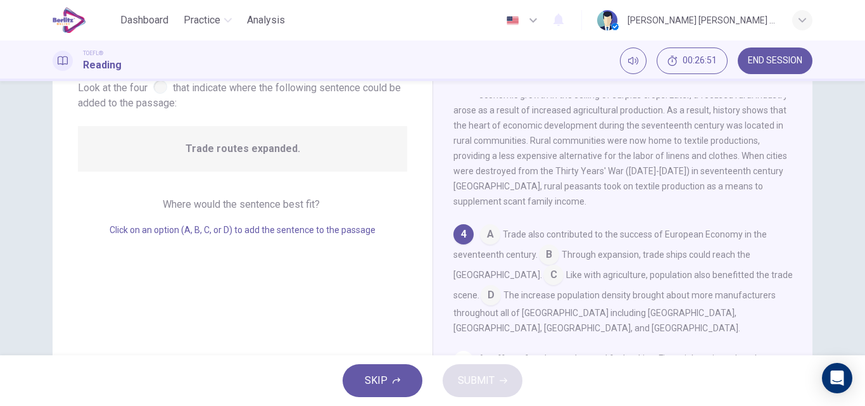
scroll to position [86, 0]
click at [550, 250] on input at bounding box center [549, 255] width 20 height 20
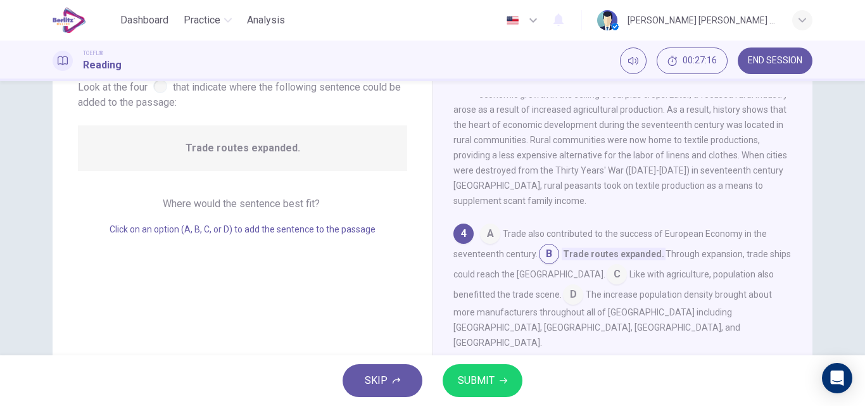
click at [475, 387] on span "SUBMIT" at bounding box center [476, 381] width 37 height 18
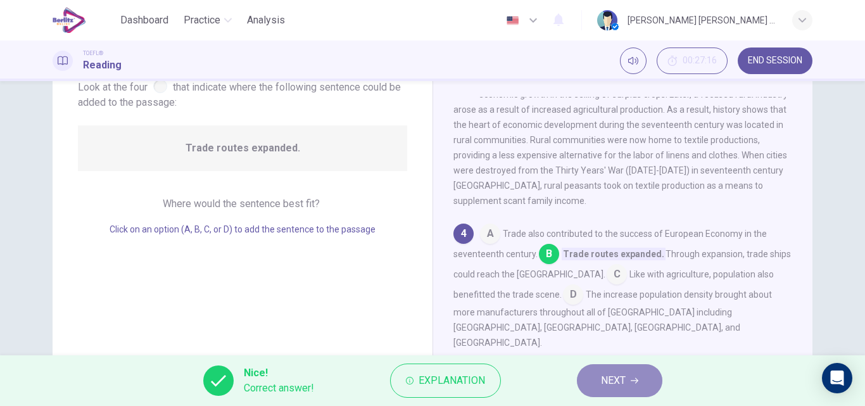
click at [613, 381] on span "NEXT" at bounding box center [613, 381] width 25 height 18
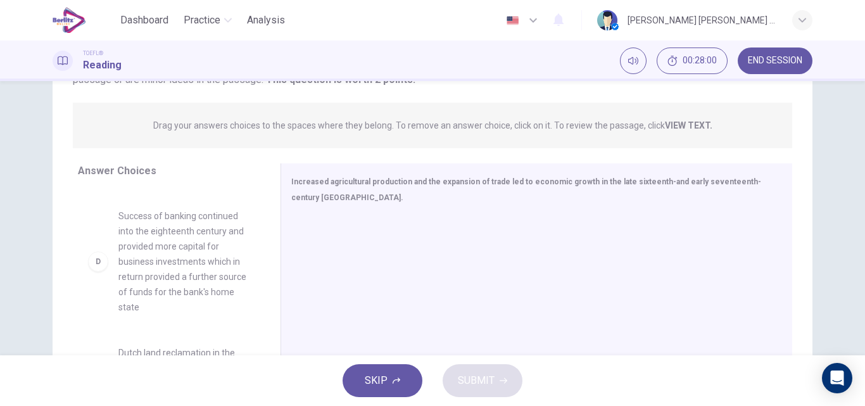
scroll to position [348, 0]
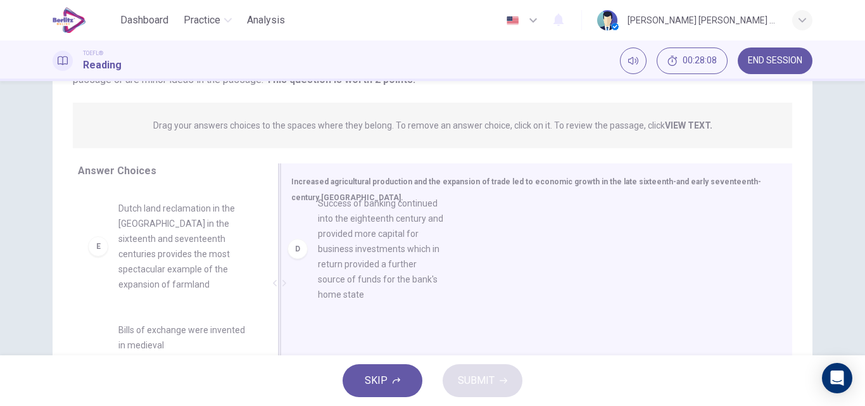
drag, startPoint x: 195, startPoint y: 276, endPoint x: 412, endPoint y: 258, distance: 218.7
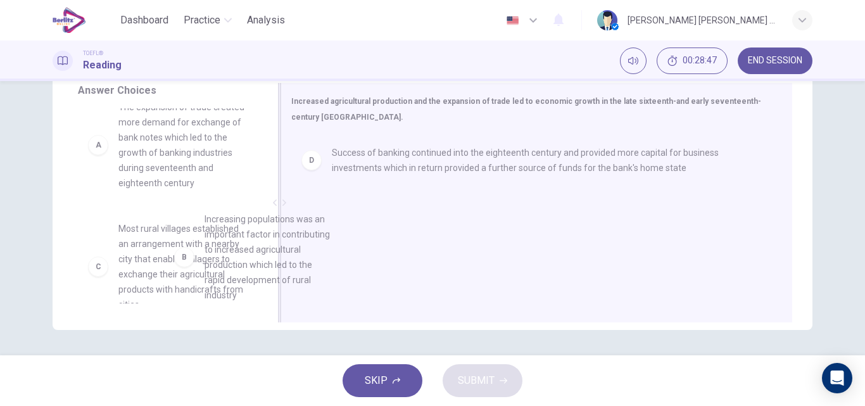
scroll to position [23, 0]
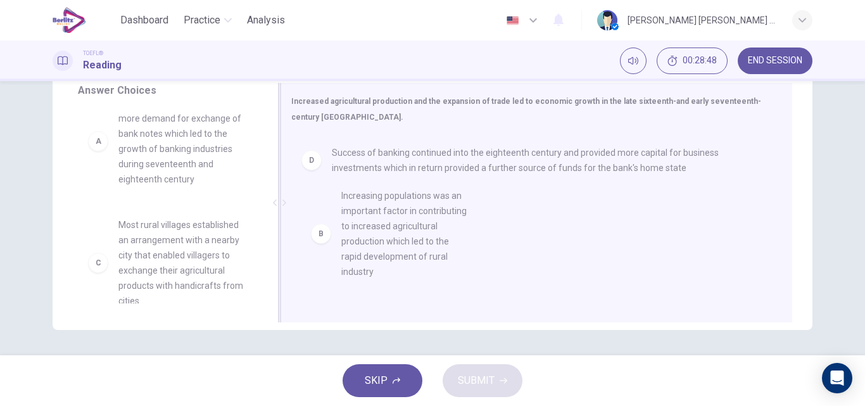
drag, startPoint x: 198, startPoint y: 273, endPoint x: 429, endPoint y: 222, distance: 236.1
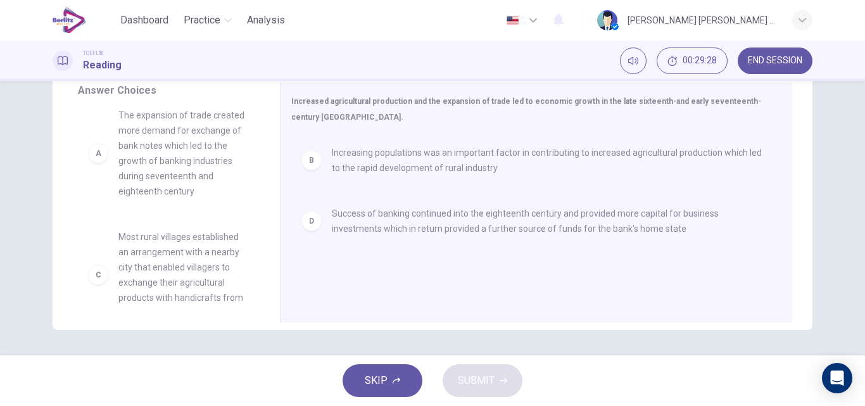
scroll to position [0, 0]
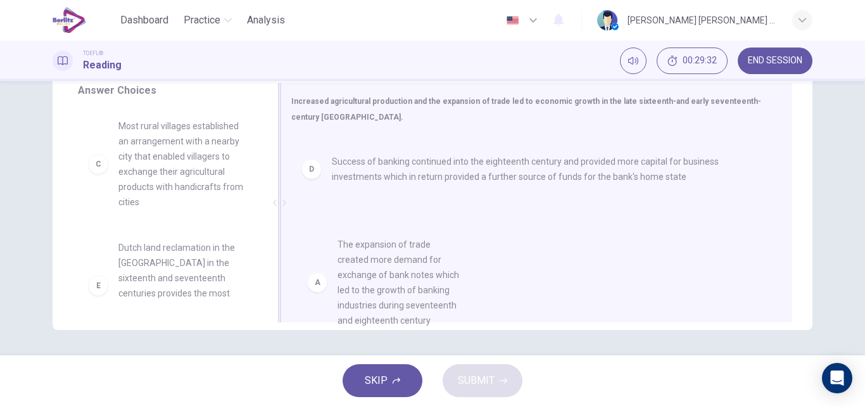
drag, startPoint x: 195, startPoint y: 176, endPoint x: 421, endPoint y: 297, distance: 255.7
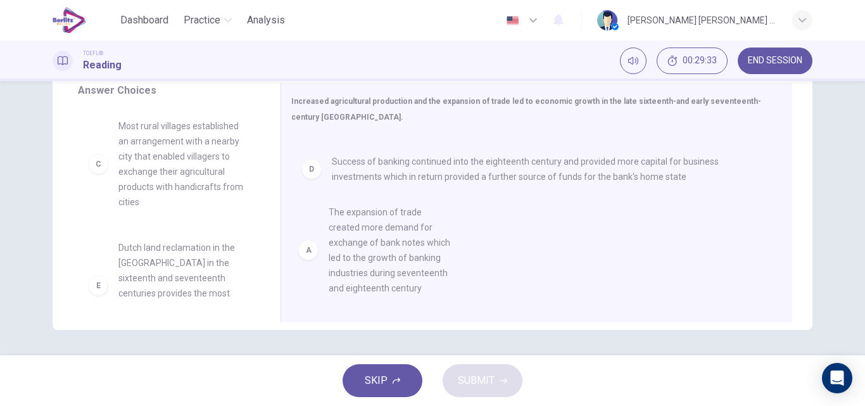
scroll to position [3, 0]
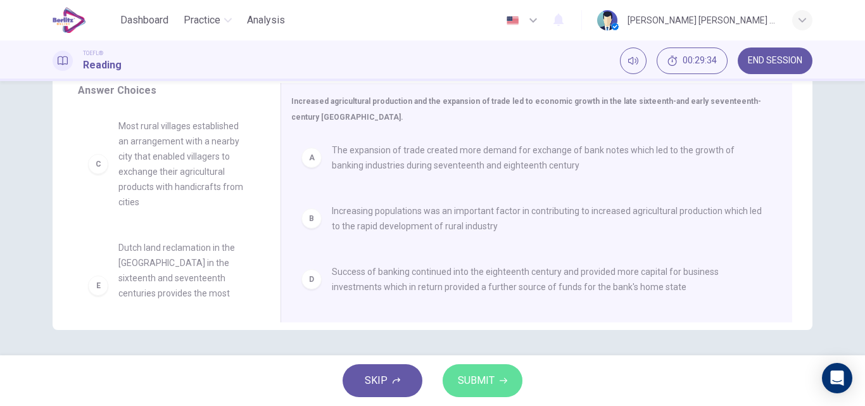
click at [481, 390] on button "SUBMIT" at bounding box center [483, 380] width 80 height 33
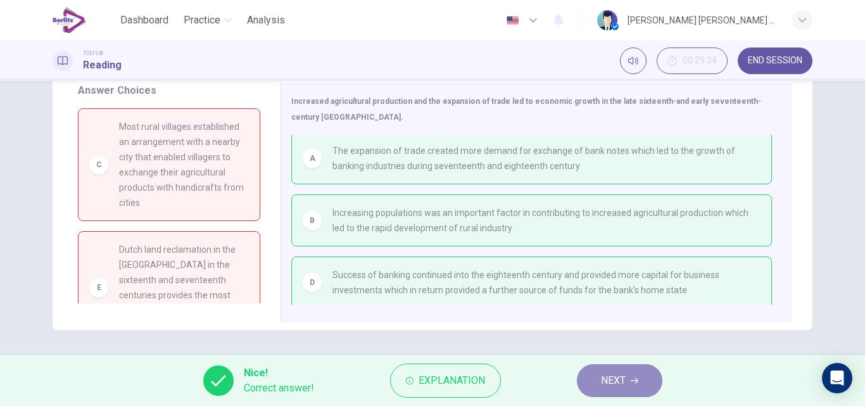
click at [648, 385] on button "NEXT" at bounding box center [620, 380] width 86 height 33
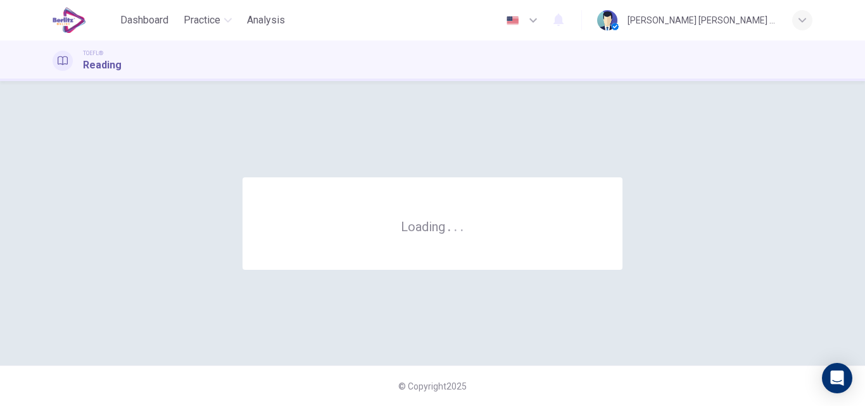
scroll to position [0, 0]
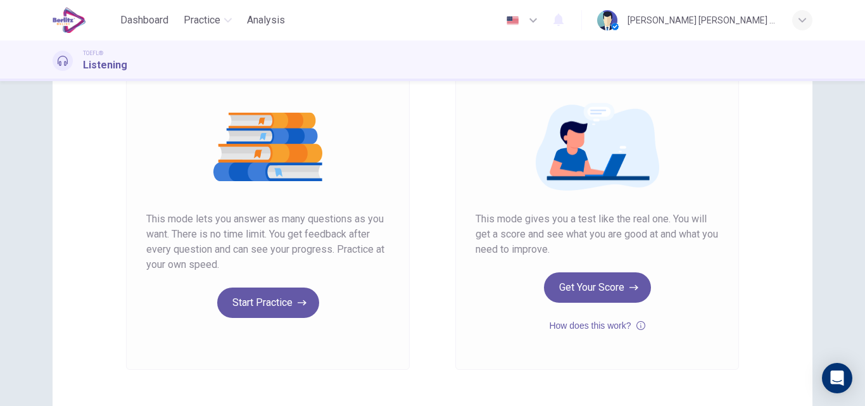
scroll to position [127, 0]
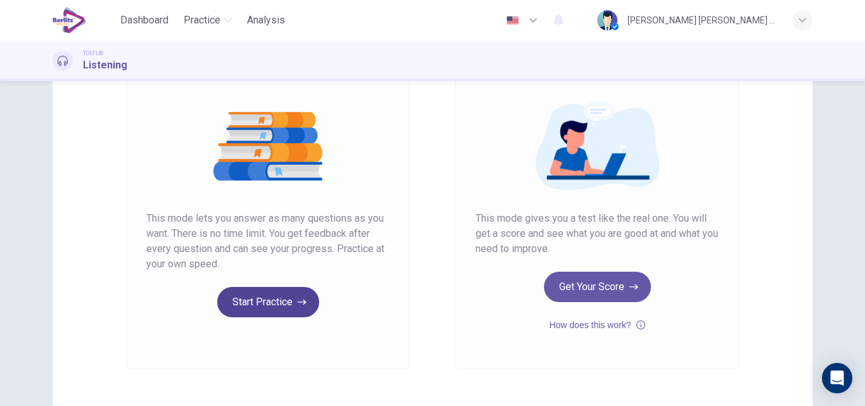
click at [258, 304] on button "Start Practice" at bounding box center [268, 302] width 102 height 30
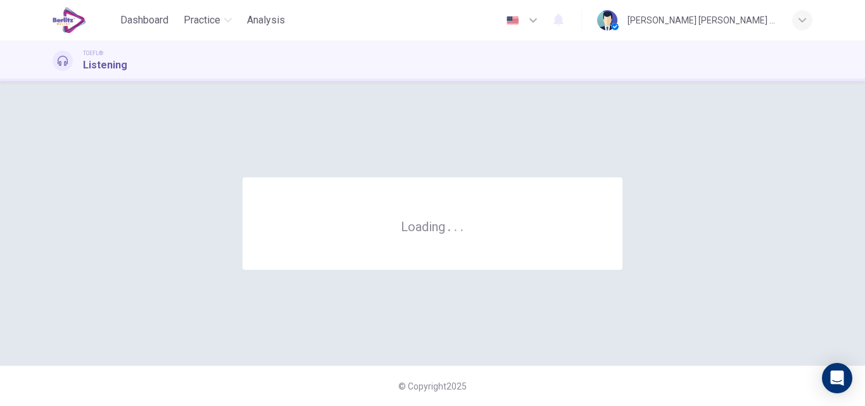
scroll to position [0, 0]
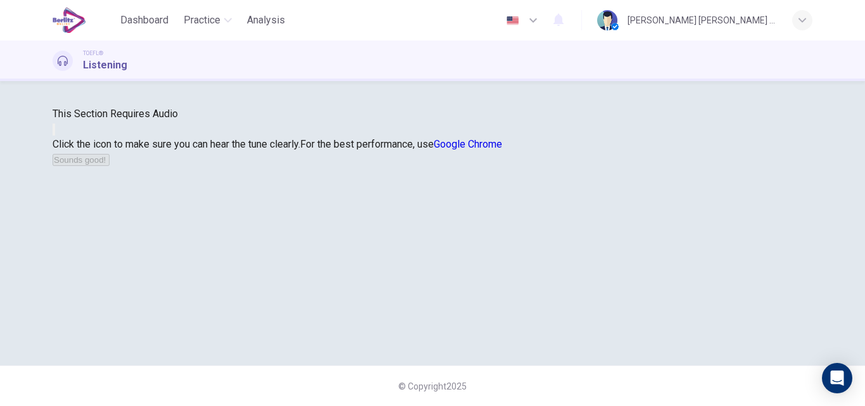
click at [55, 136] on button "button" at bounding box center [54, 130] width 3 height 12
click at [110, 166] on button "Sounds good!" at bounding box center [81, 160] width 57 height 12
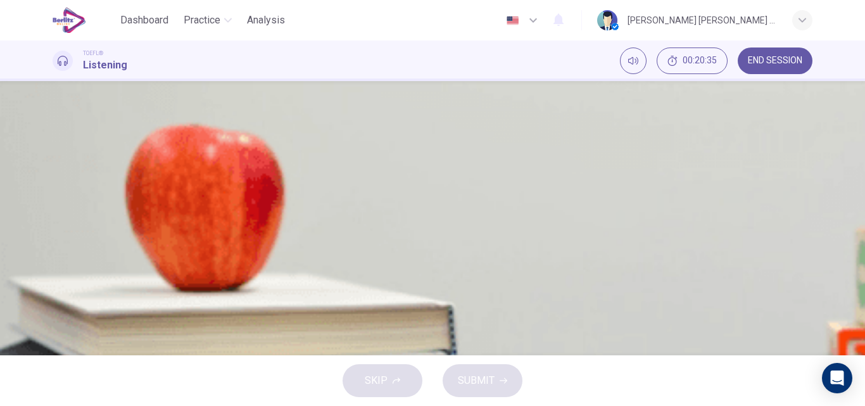
scroll to position [40, 0]
click at [55, 276] on button "button" at bounding box center [54, 282] width 3 height 12
type input "*"
click at [55, 276] on button "button" at bounding box center [54, 282] width 3 height 12
type input "*"
